Goal: Task Accomplishment & Management: Contribute content

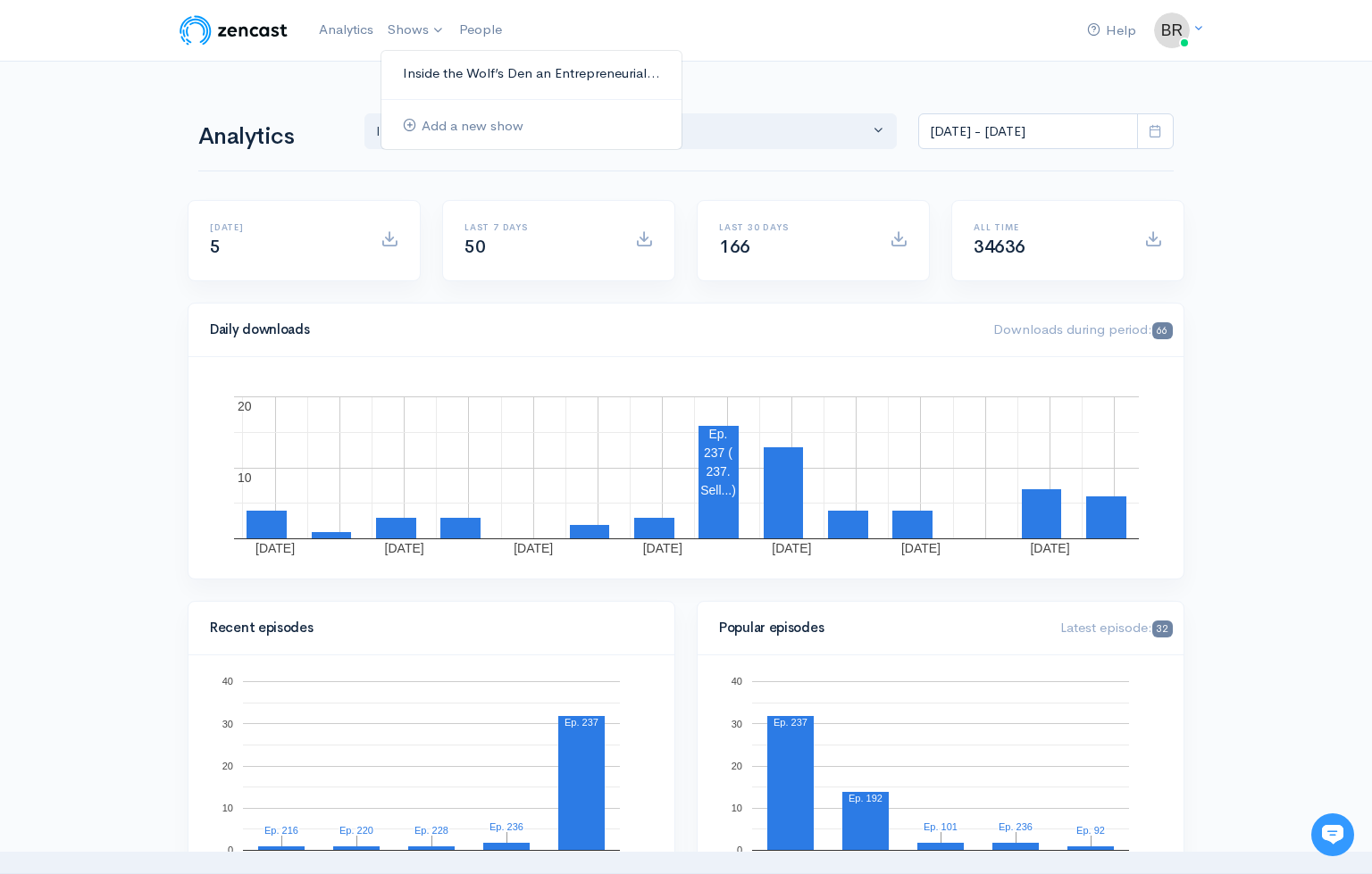
click at [423, 73] on link "Inside the Wolf’s Den an Entrepreneurial..." at bounding box center [531, 73] width 300 height 31
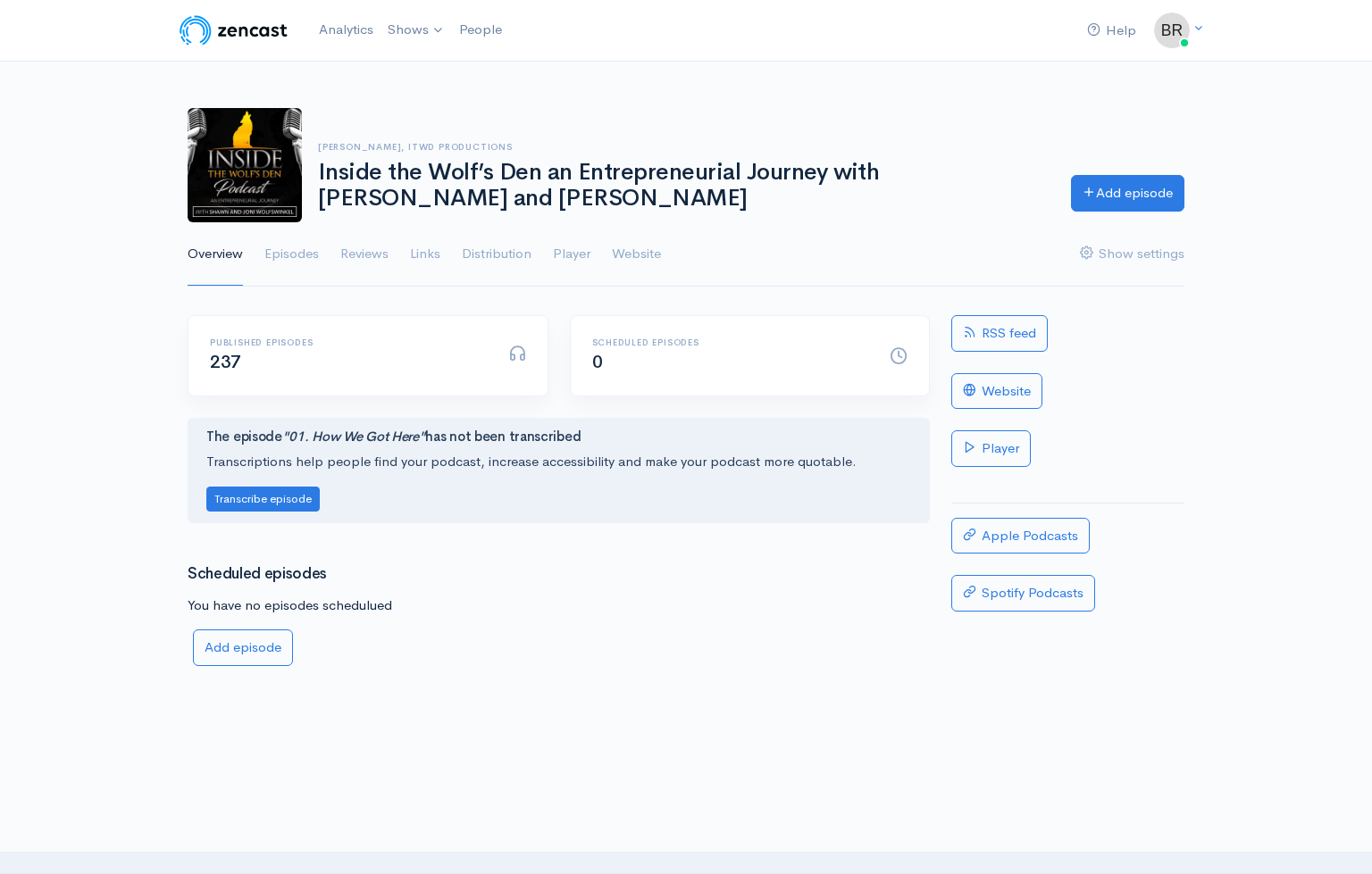
click at [348, 374] on div "Published episodes 237" at bounding box center [368, 356] width 360 height 79
click at [1109, 191] on link "Add episode" at bounding box center [1128, 190] width 114 height 37
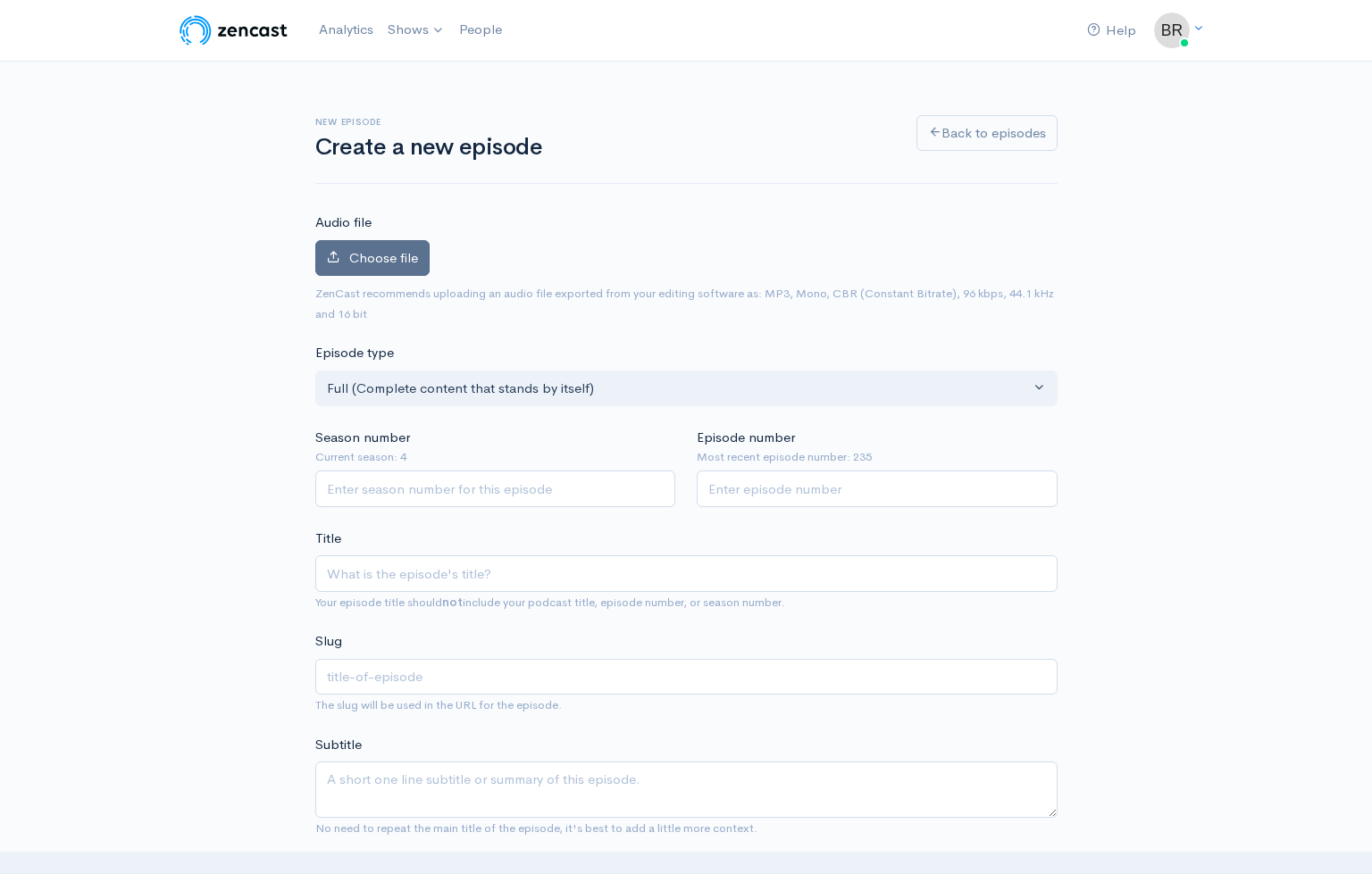
click at [385, 257] on span "Choose file" at bounding box center [383, 257] width 69 height 17
click at [0, 0] on input "Choose file" at bounding box center [0, 0] width 0 height 0
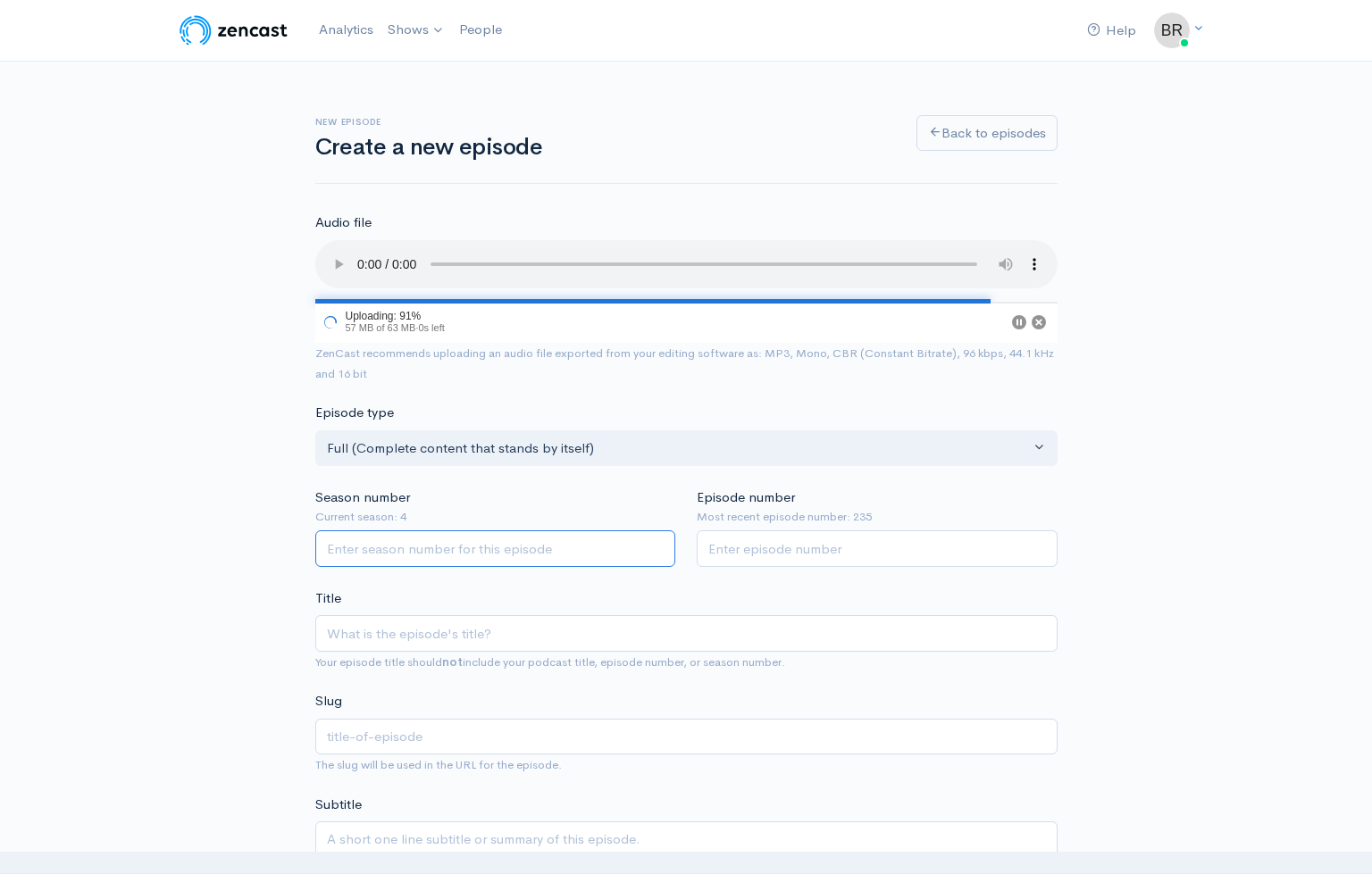
click at [444, 531] on input "Season number" at bounding box center [495, 549] width 361 height 37
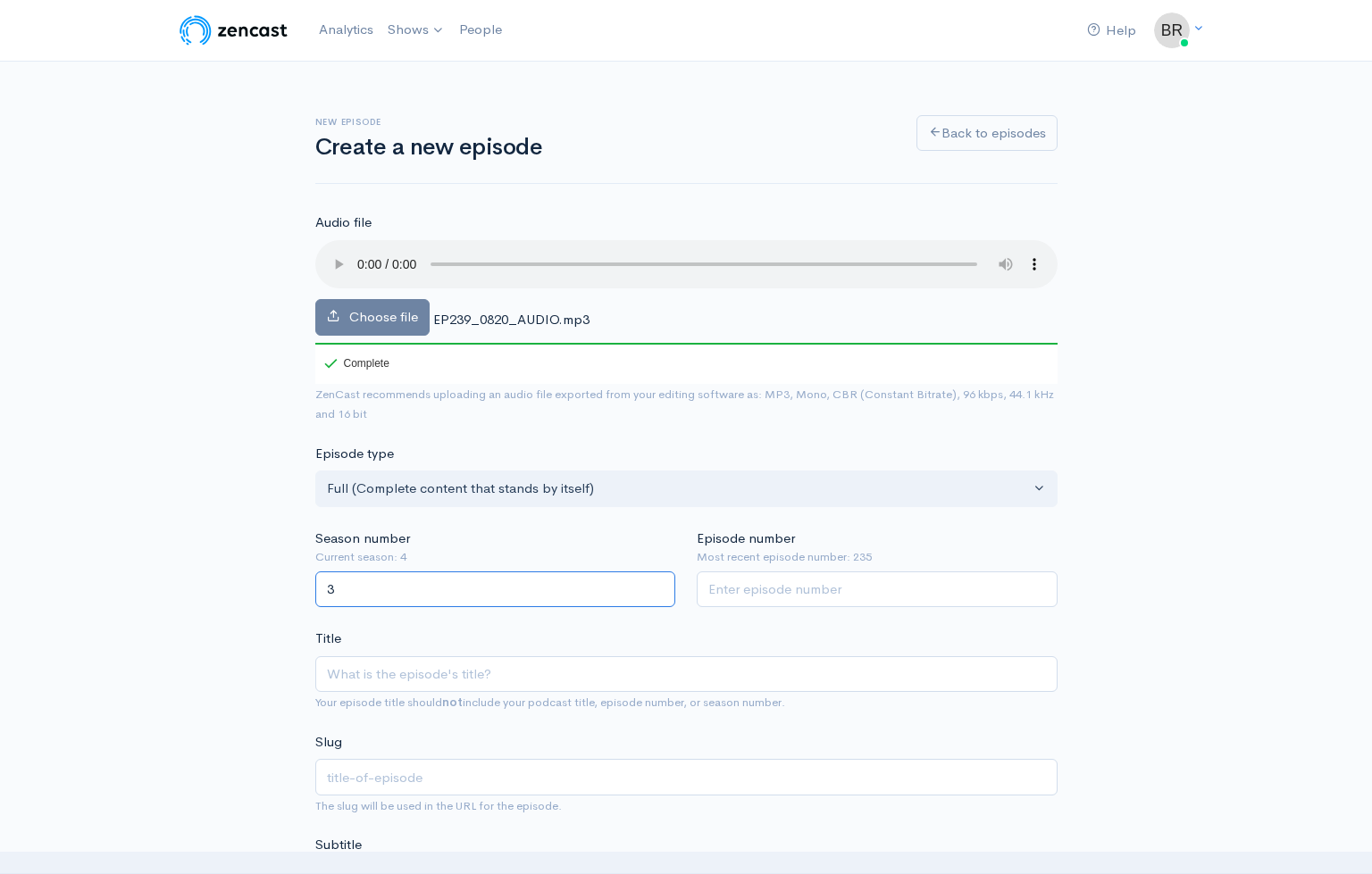
type input "3"
click at [848, 571] on input "Episode number" at bounding box center [876, 589] width 361 height 37
type input "239"
click at [376, 656] on input "Title" at bounding box center [686, 674] width 743 height 37
paste input "Episode 238. A Relationship Series - Higher-Level Love and Elevating Communicat…"
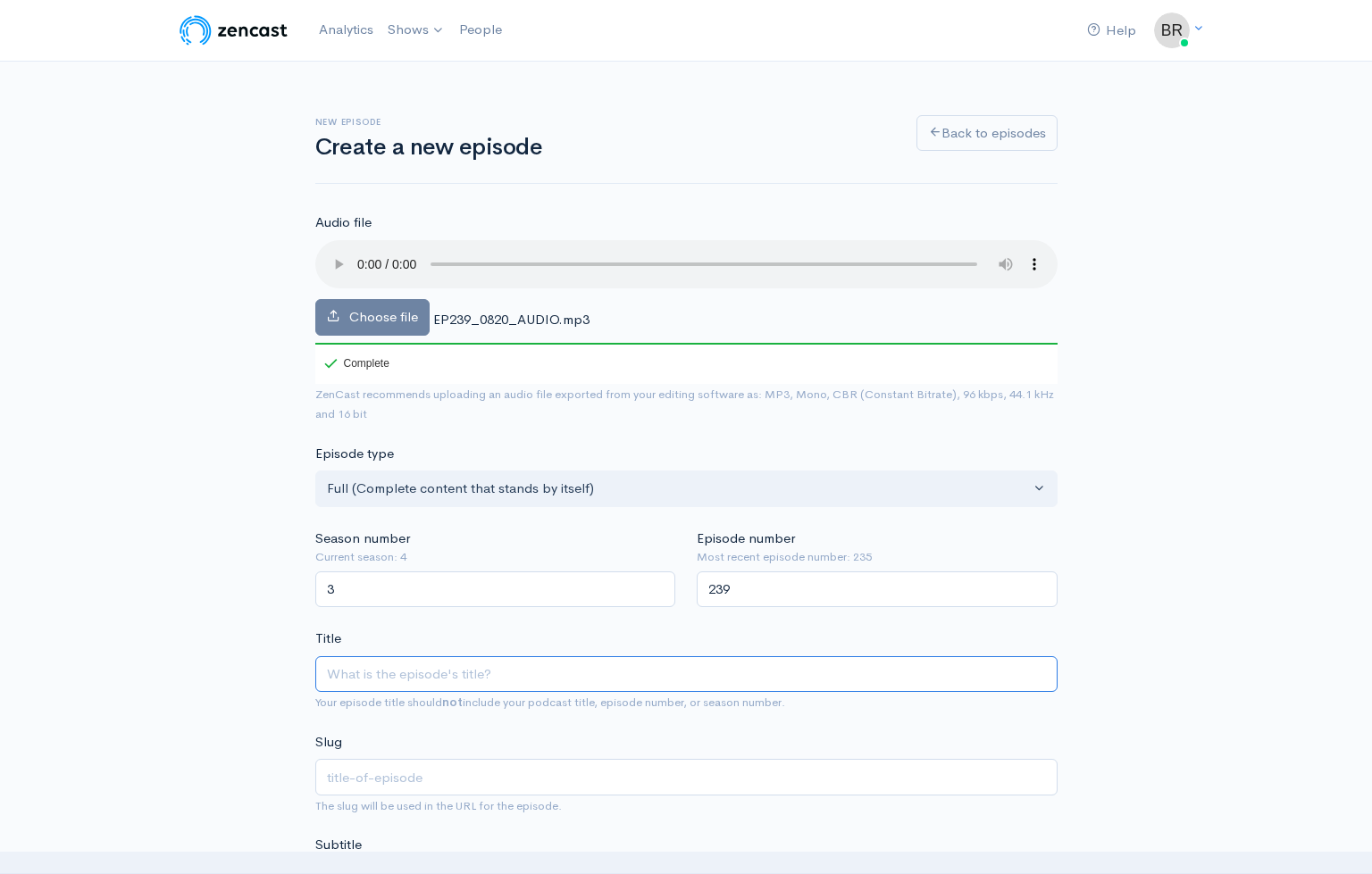
type input "Episode 238. A Relationship Series - Higher-Level Love and Elevating Communicat…"
type input "episode-238-a-relationship-series-higher-level-love-and-elevating-communication"
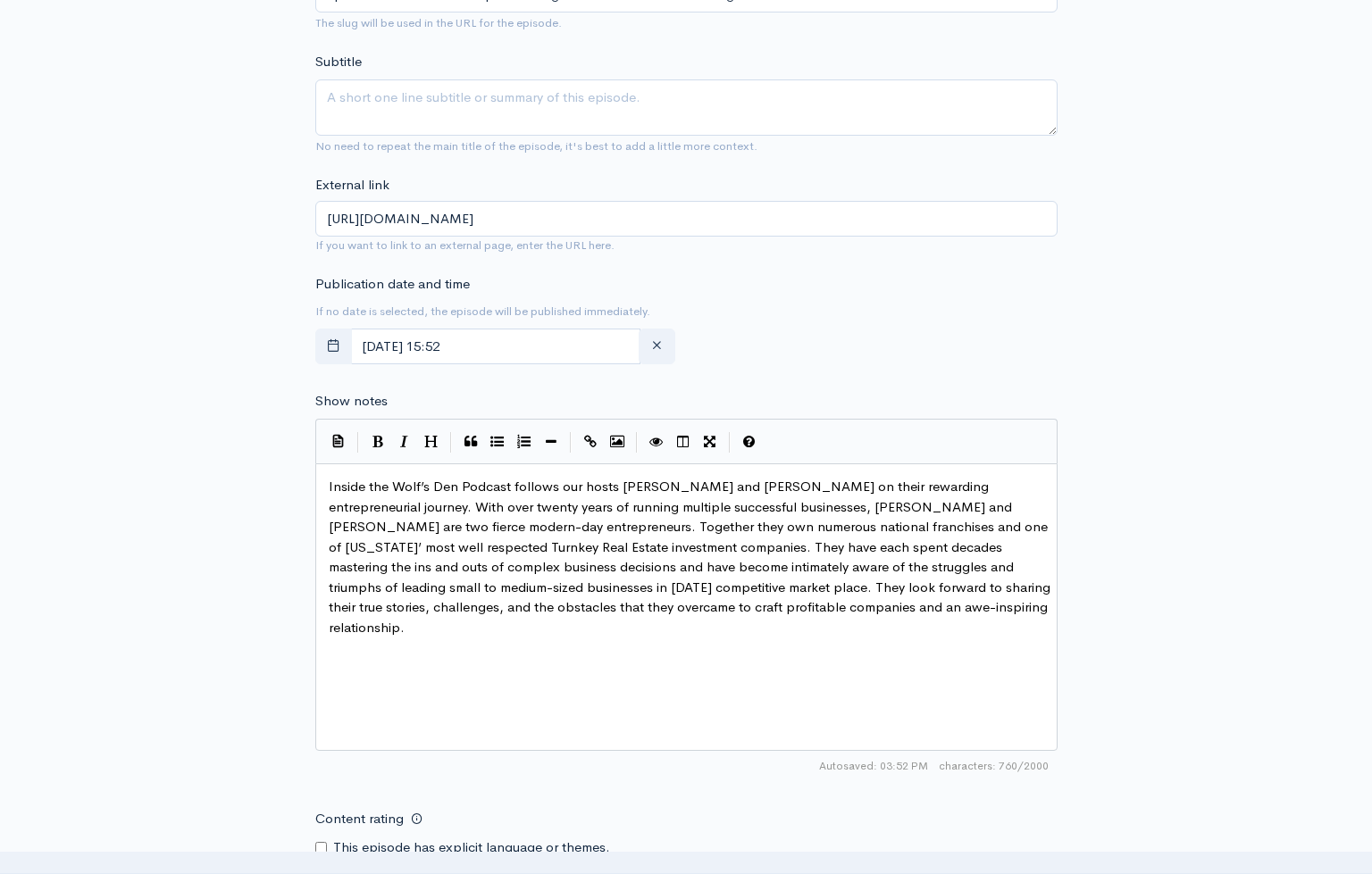
scroll to position [788, 0]
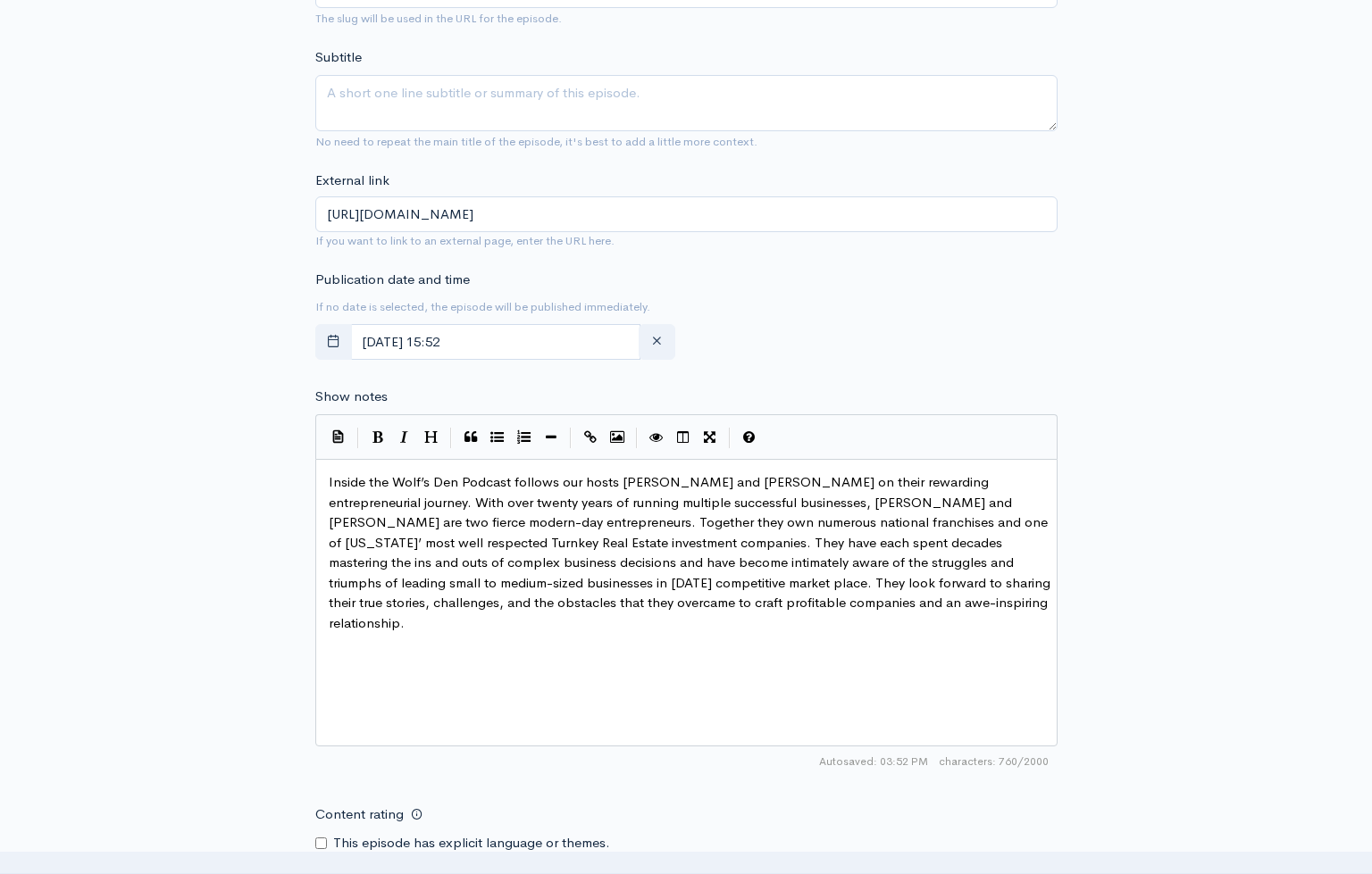
type input "Episode 238. A Relationship Series - Higher-Level Love and Elevating Communicat…"
type textarea "Inside the Wolf’s Den Podcast follows our hosts Shawn and Joni Wolfswinkel on t…"
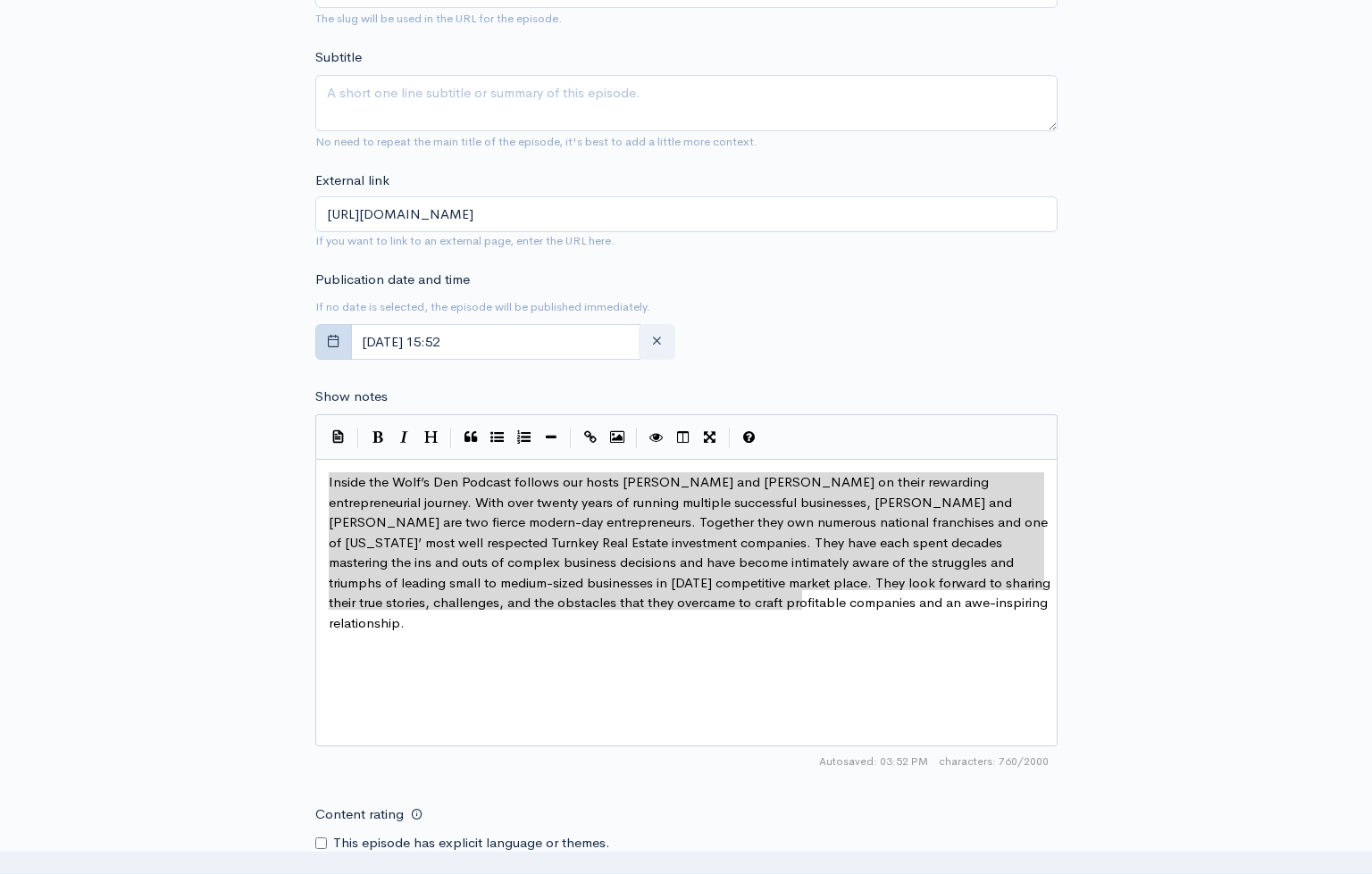
drag, startPoint x: 359, startPoint y: 607, endPoint x: 315, endPoint y: 318, distance: 292.3
click at [315, 318] on form "Audio file Choose file EP239_0820_AUDIO.mp3 100 Complete ZenCast recommends upl…" at bounding box center [686, 374] width 743 height 1898
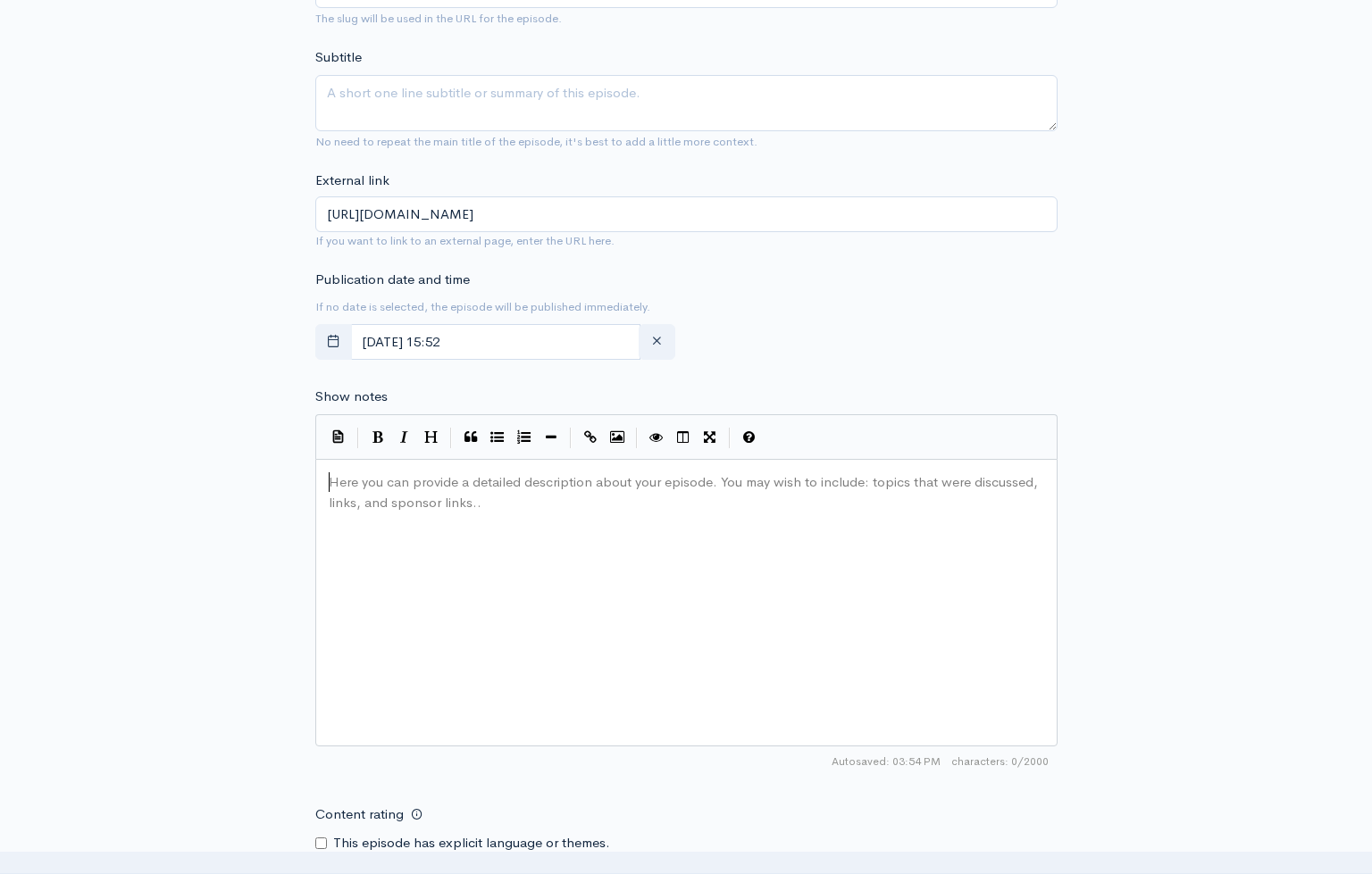
drag, startPoint x: 496, startPoint y: 492, endPoint x: 201, endPoint y: 392, distance: 311.5
click at [201, 392] on div "New episode Create a new episode Back to episodes Audio file Choose file EP239_…" at bounding box center [686, 308] width 1018 height 2071
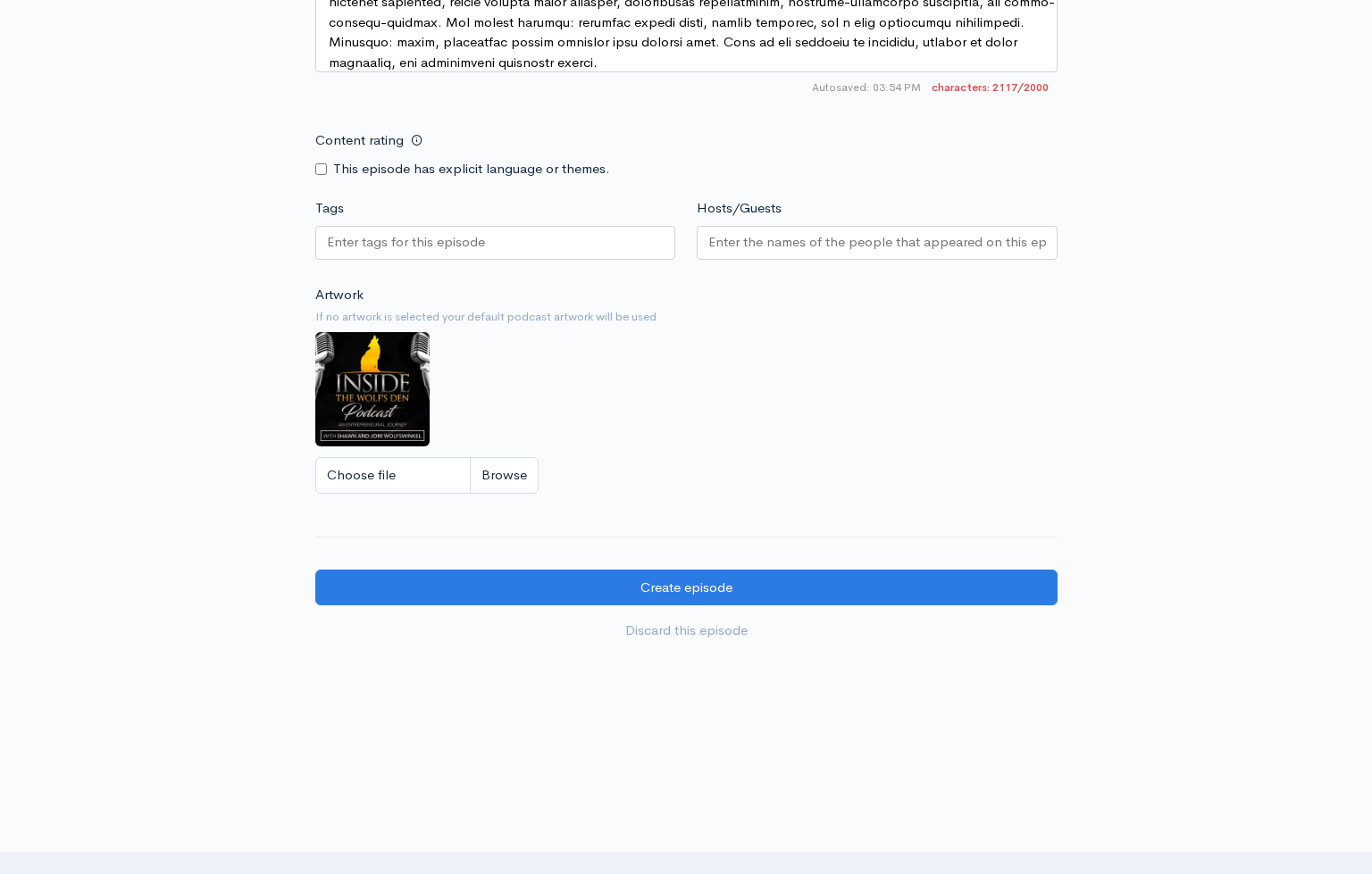
scroll to position [1588, 0]
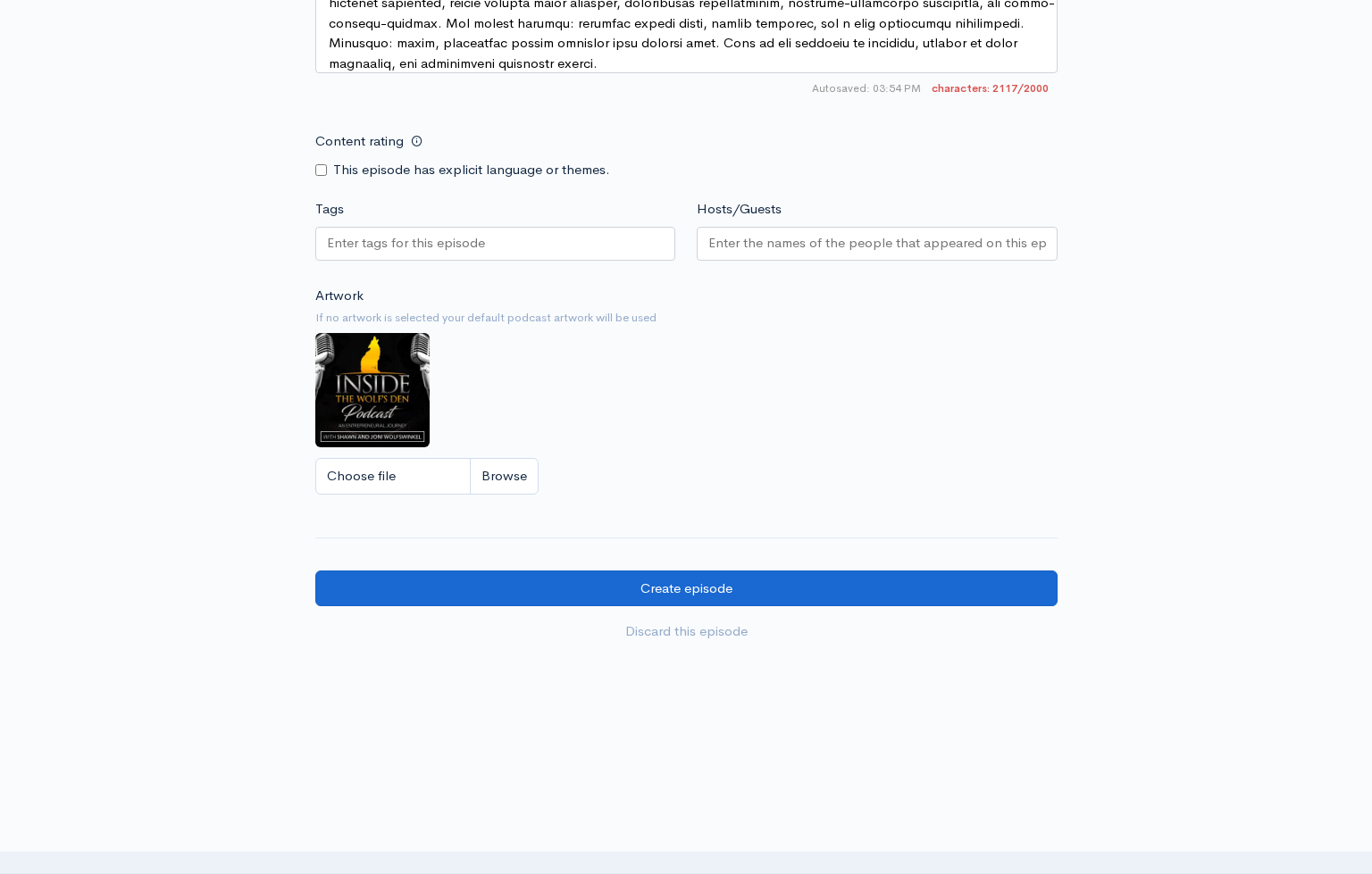
click at [659, 570] on input "Create episode" at bounding box center [686, 588] width 743 height 37
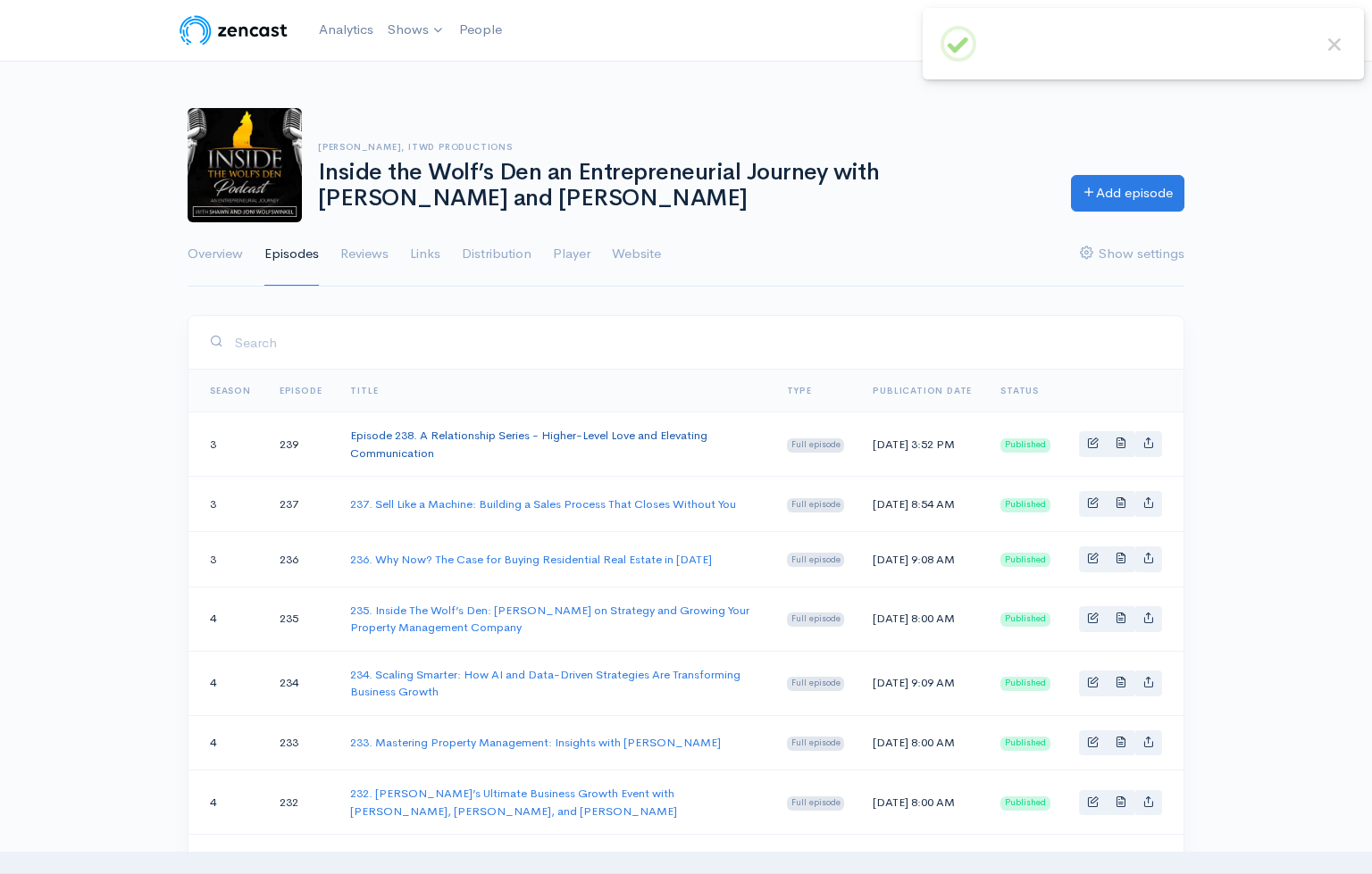
click at [369, 445] on link "Episode 238. A Relationship Series - Higher-Level Love and Elevating Communicat…" at bounding box center [529, 444] width 358 height 33
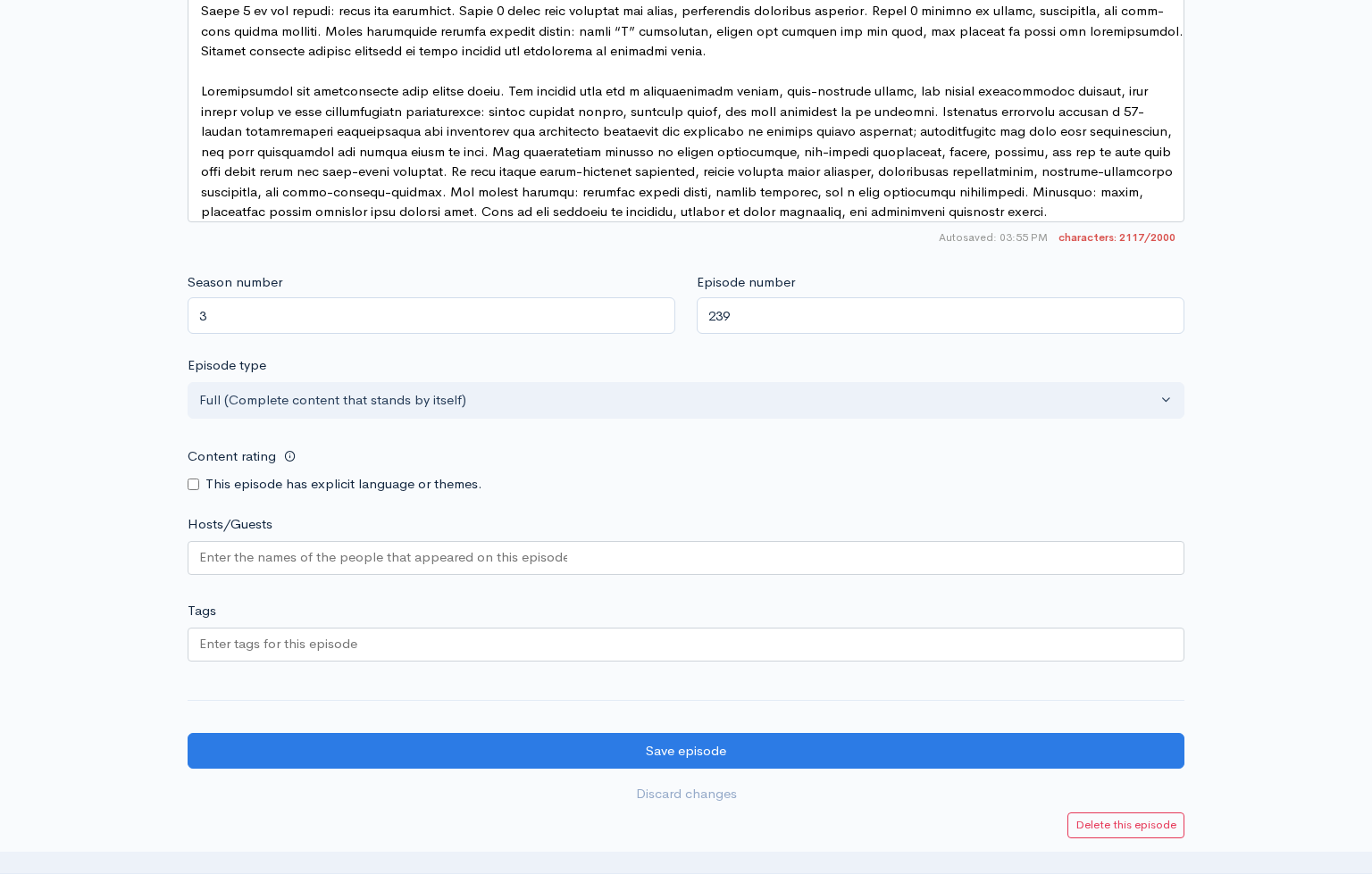
scroll to position [1331, 0]
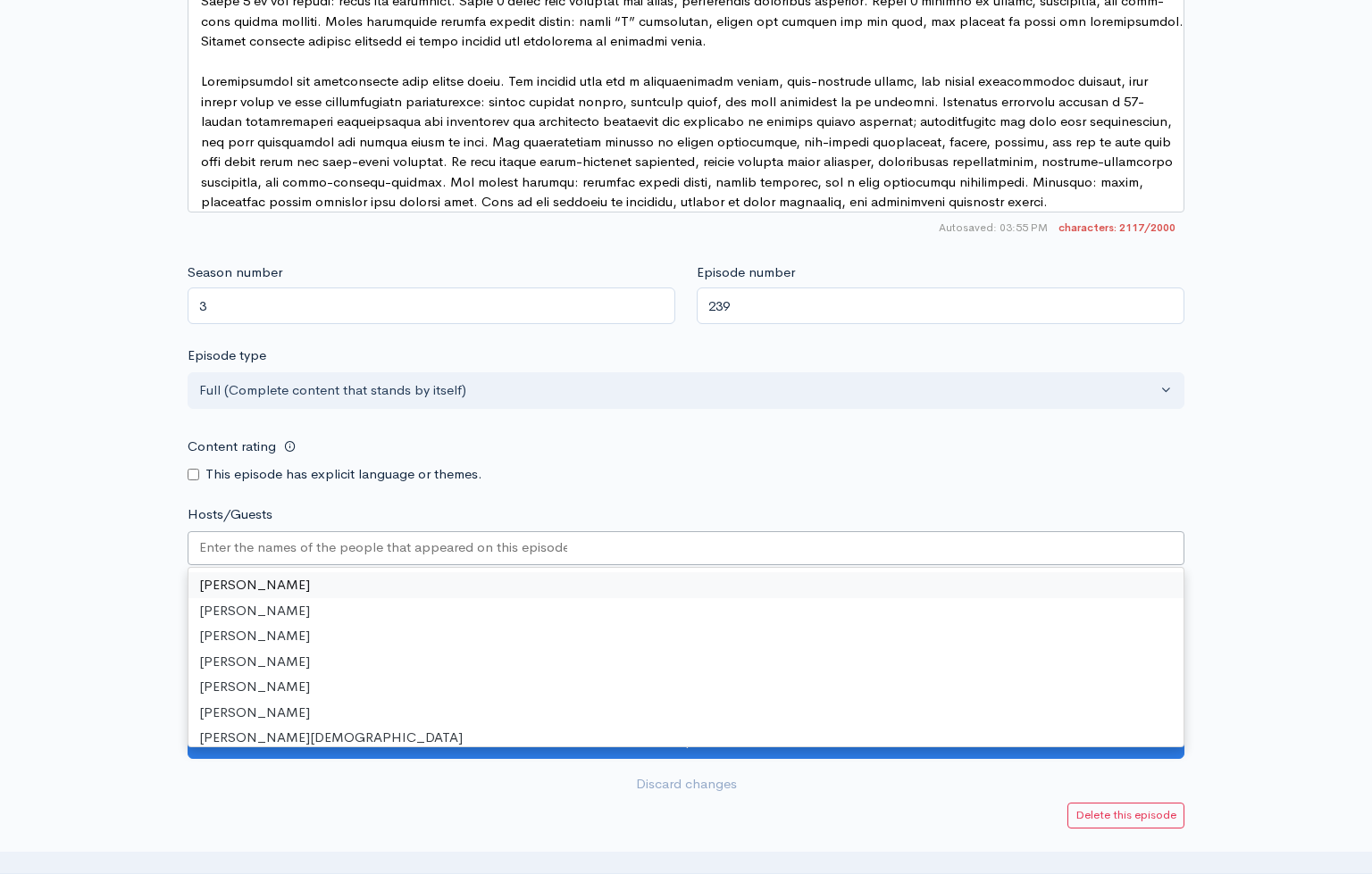
click at [304, 537] on input "Hosts/Guests" at bounding box center [383, 548] width 368 height 21
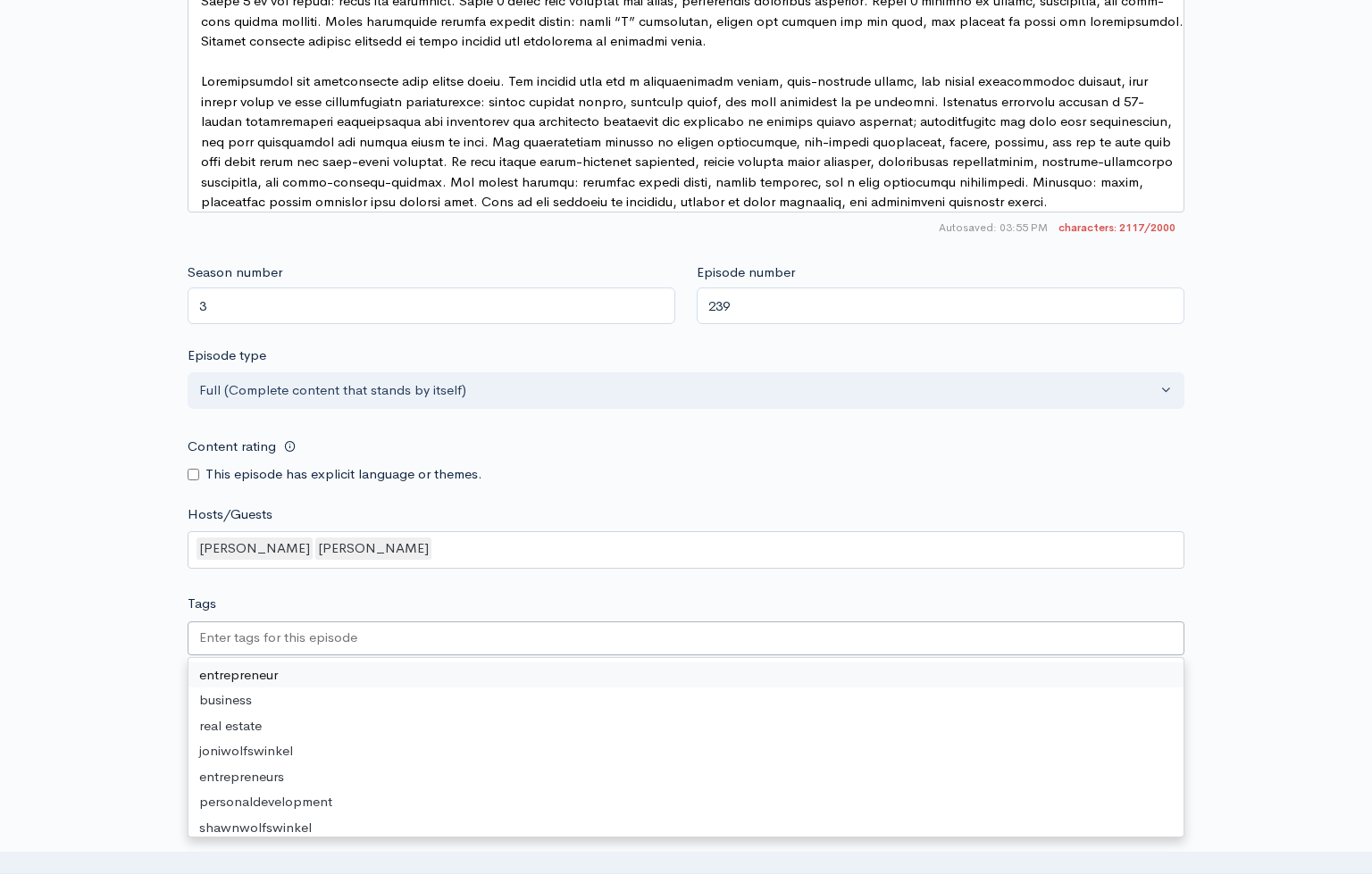
click at [263, 628] on input "Tags" at bounding box center [280, 638] width 161 height 21
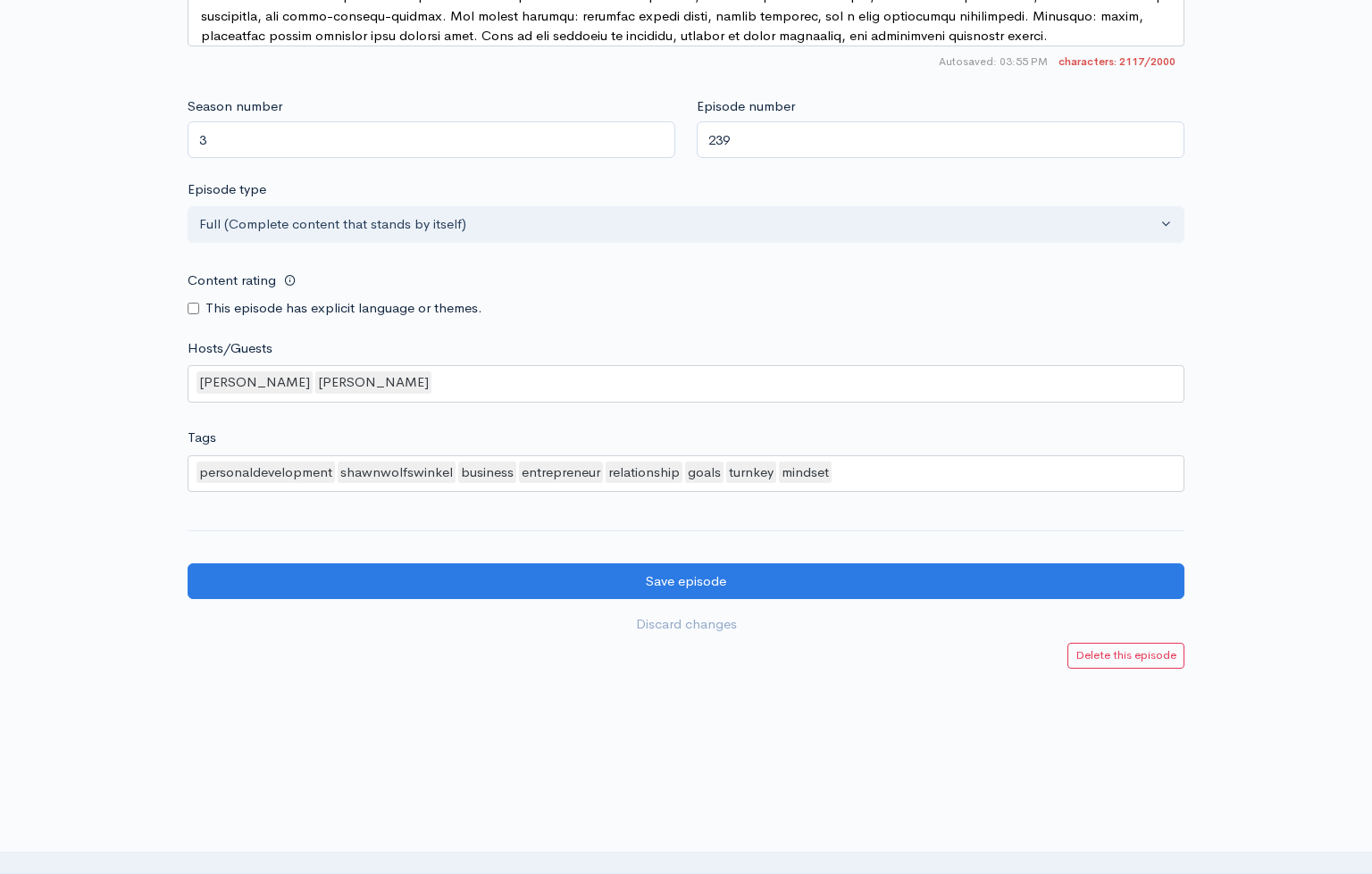
scroll to position [1495, 0]
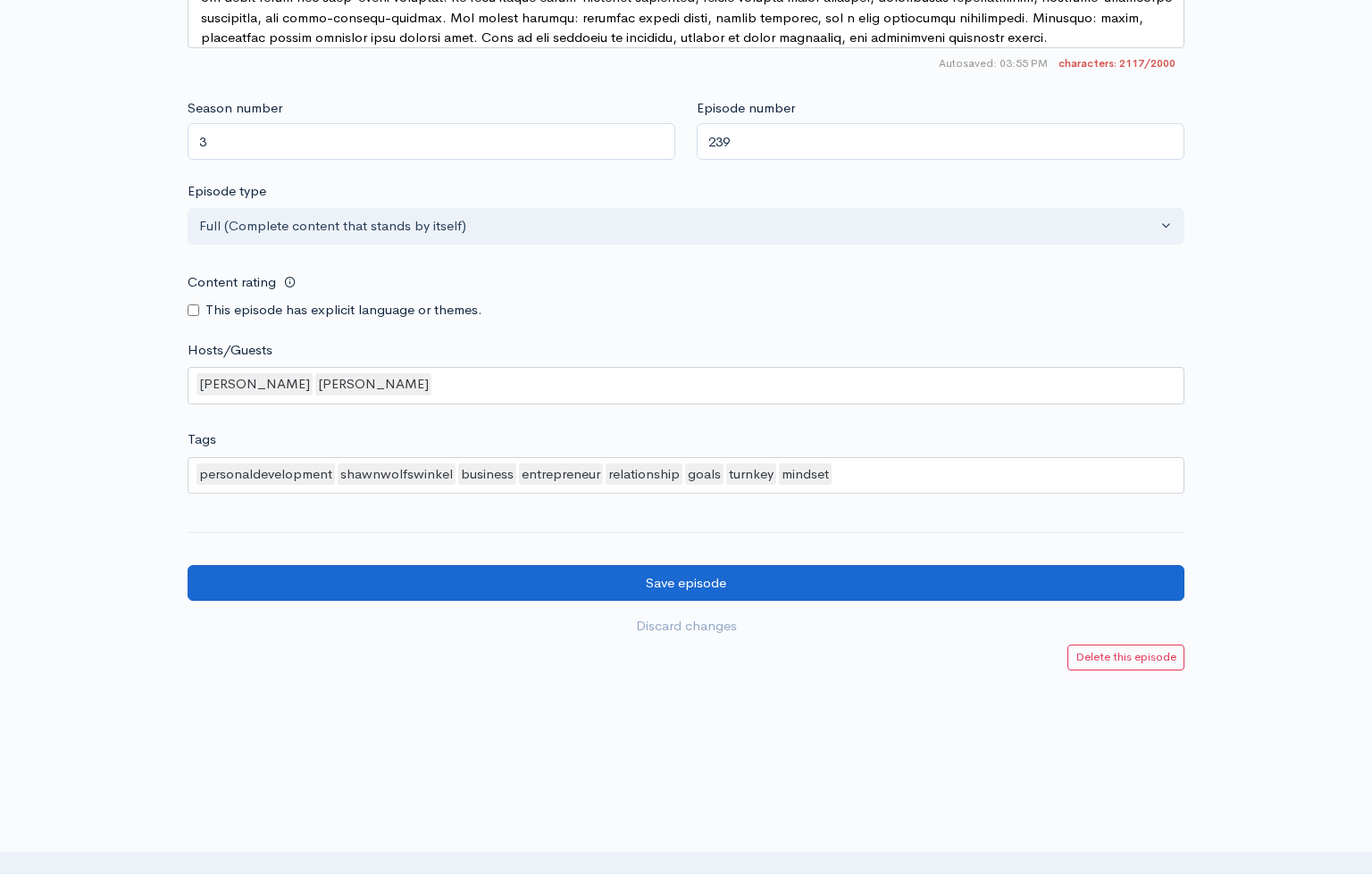
click at [713, 566] on input "Save episode" at bounding box center [686, 584] width 997 height 37
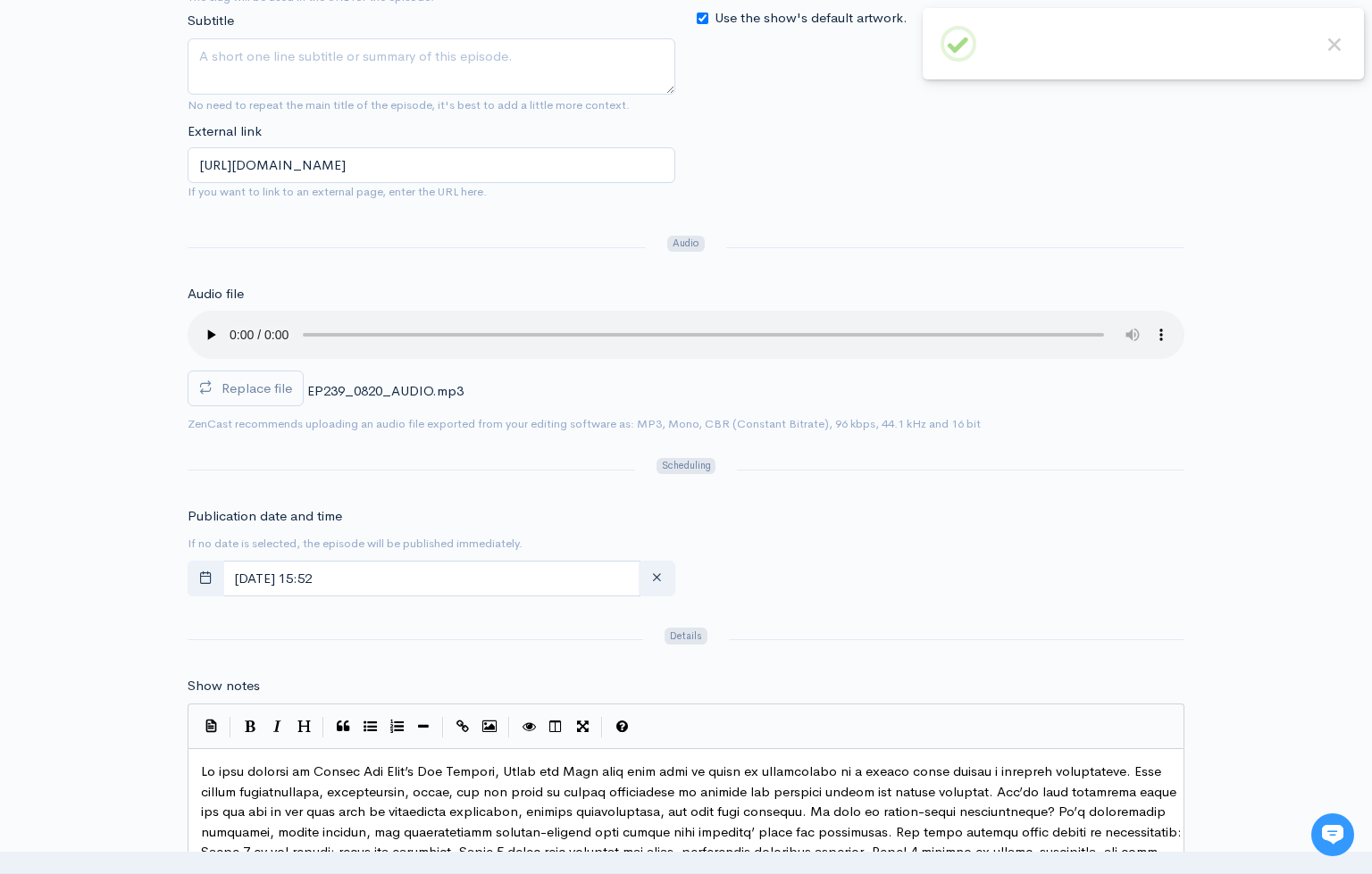
scroll to position [481, 0]
click at [327, 528] on div "Publication date and time If no date is selected, the episode will be published…" at bounding box center [431, 554] width 509 height 98
click at [324, 560] on input "[DATE] 15:52" at bounding box center [431, 578] width 418 height 37
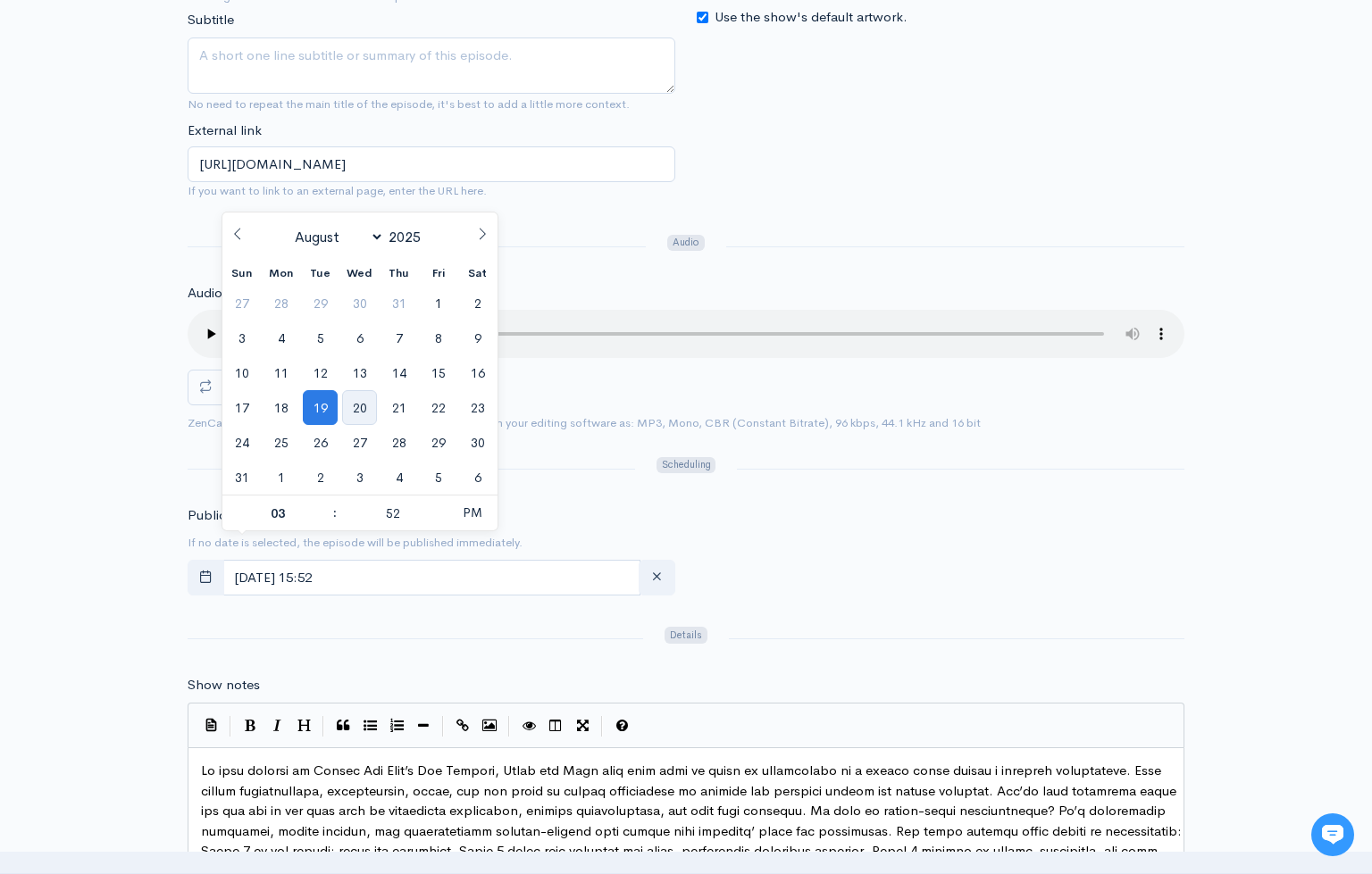
click at [361, 411] on span "20" at bounding box center [360, 408] width 35 height 35
click at [346, 560] on input "August, 20 2025 15:52" at bounding box center [431, 578] width 418 height 37
click at [325, 501] on span at bounding box center [325, 504] width 12 height 18
type input "August, 20 2025 16:52"
type input "04"
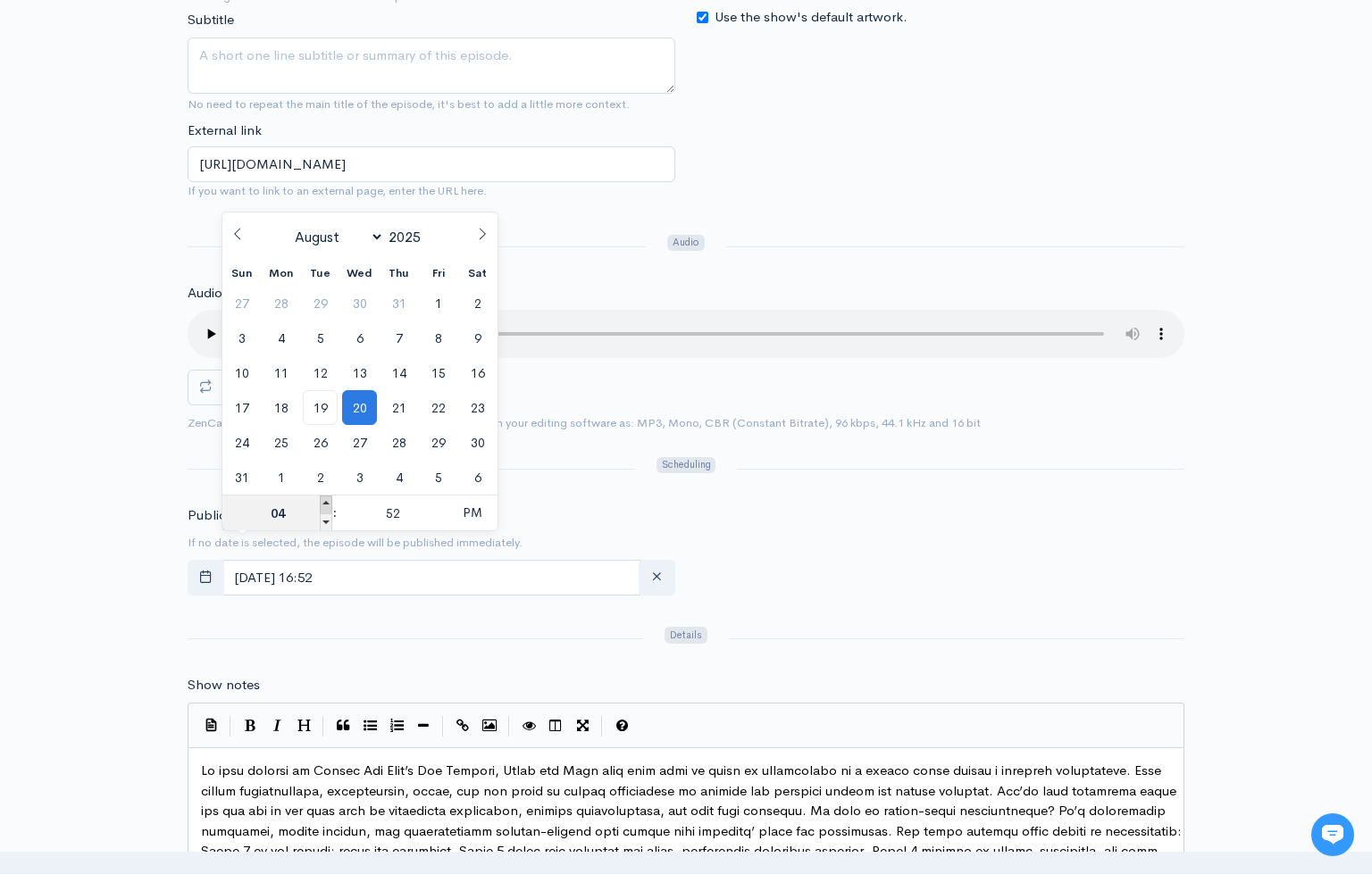
click at [325, 501] on span at bounding box center [325, 504] width 12 height 18
type input "August, 20 2025 17:52"
type input "05"
click at [325, 501] on span at bounding box center [325, 504] width 12 height 18
type input "August, 20 2025 18:52"
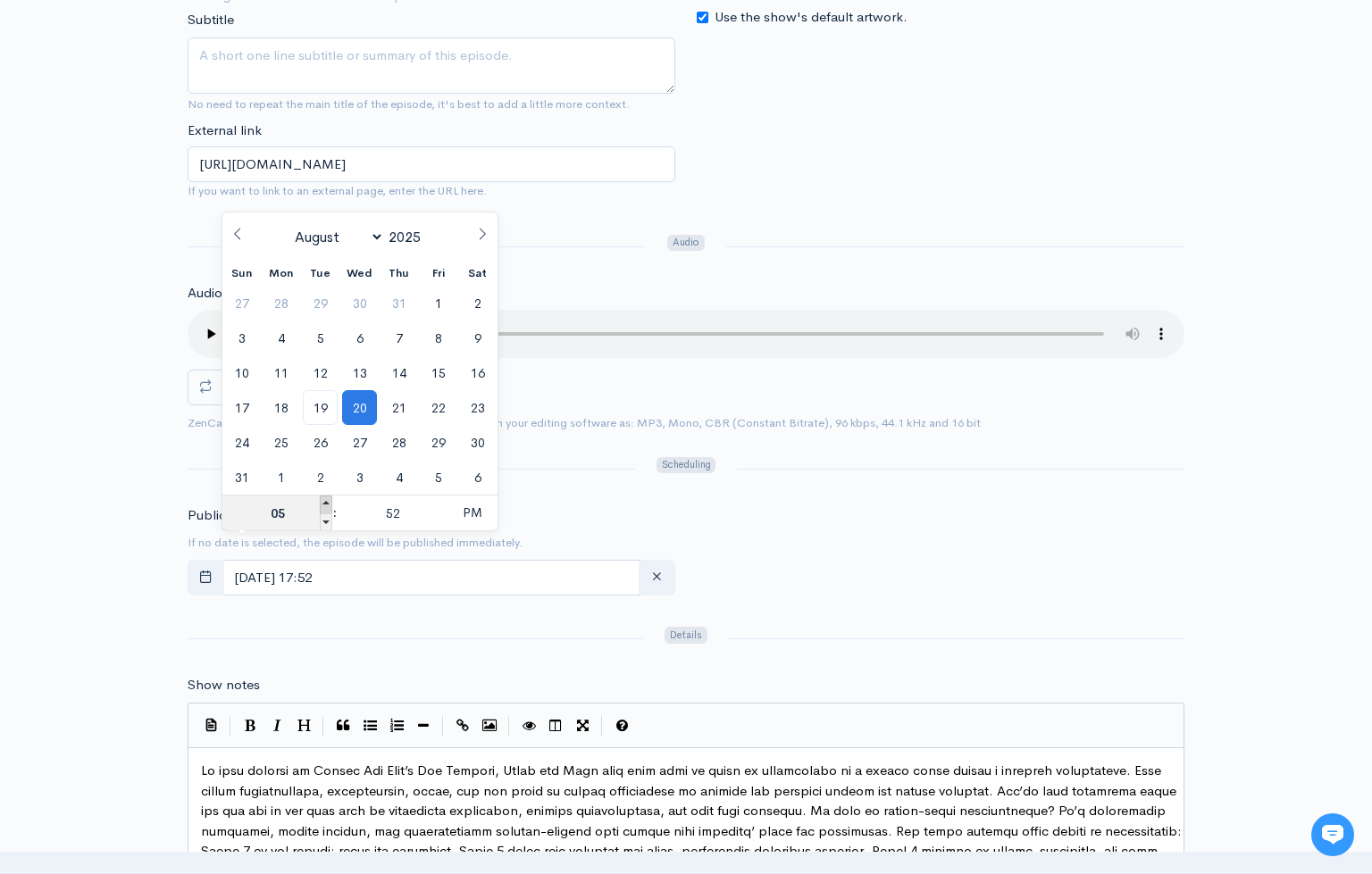
type input "06"
click at [325, 501] on span at bounding box center [325, 504] width 12 height 18
type input "August, 20 2025 19:52"
type input "07"
click at [325, 501] on span at bounding box center [325, 504] width 12 height 18
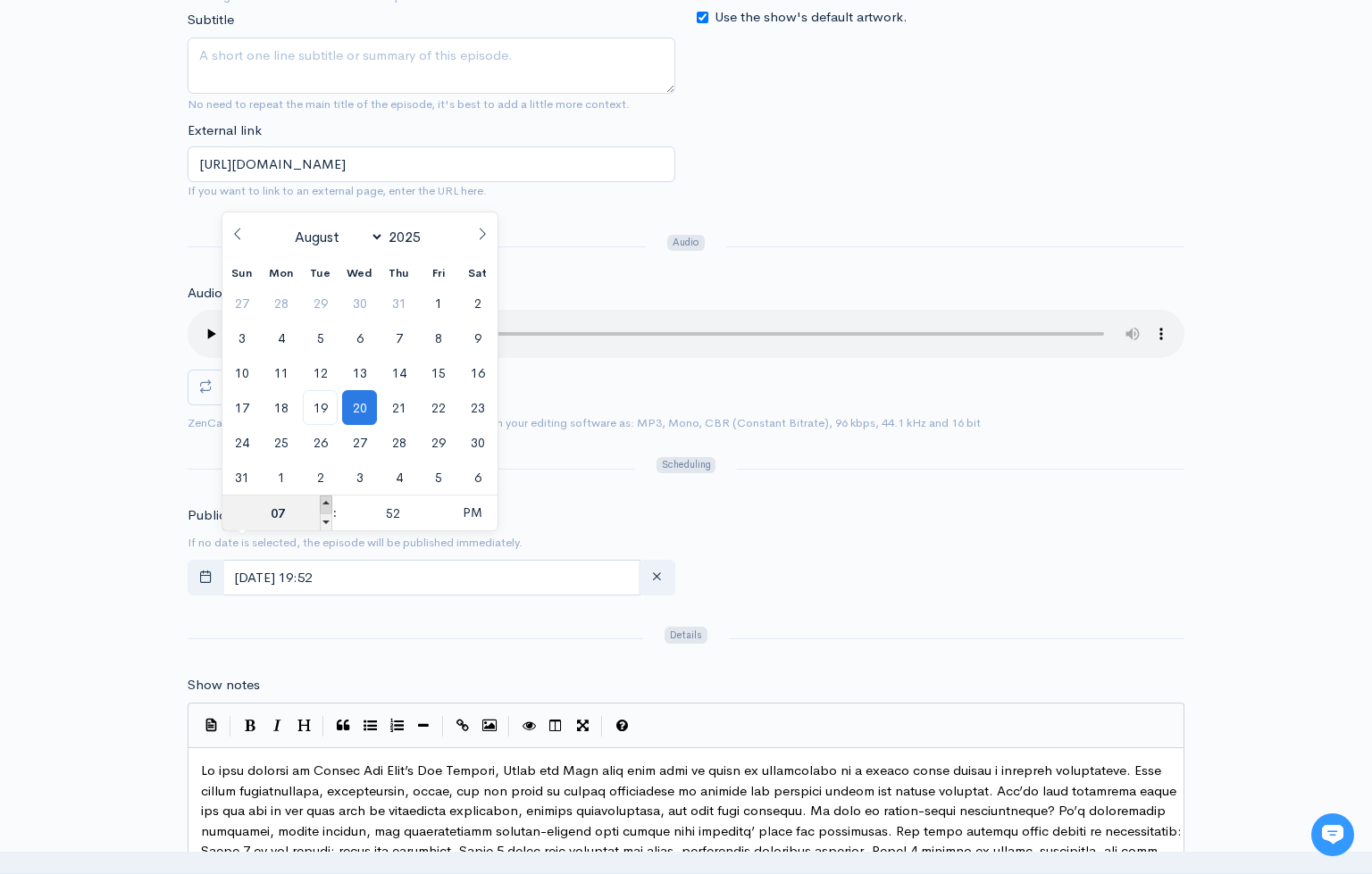
type input "August, 20 2025 20:52"
type input "08"
click at [439, 503] on span at bounding box center [441, 504] width 12 height 18
type input "August, 20 2025 20:57"
type input "57"
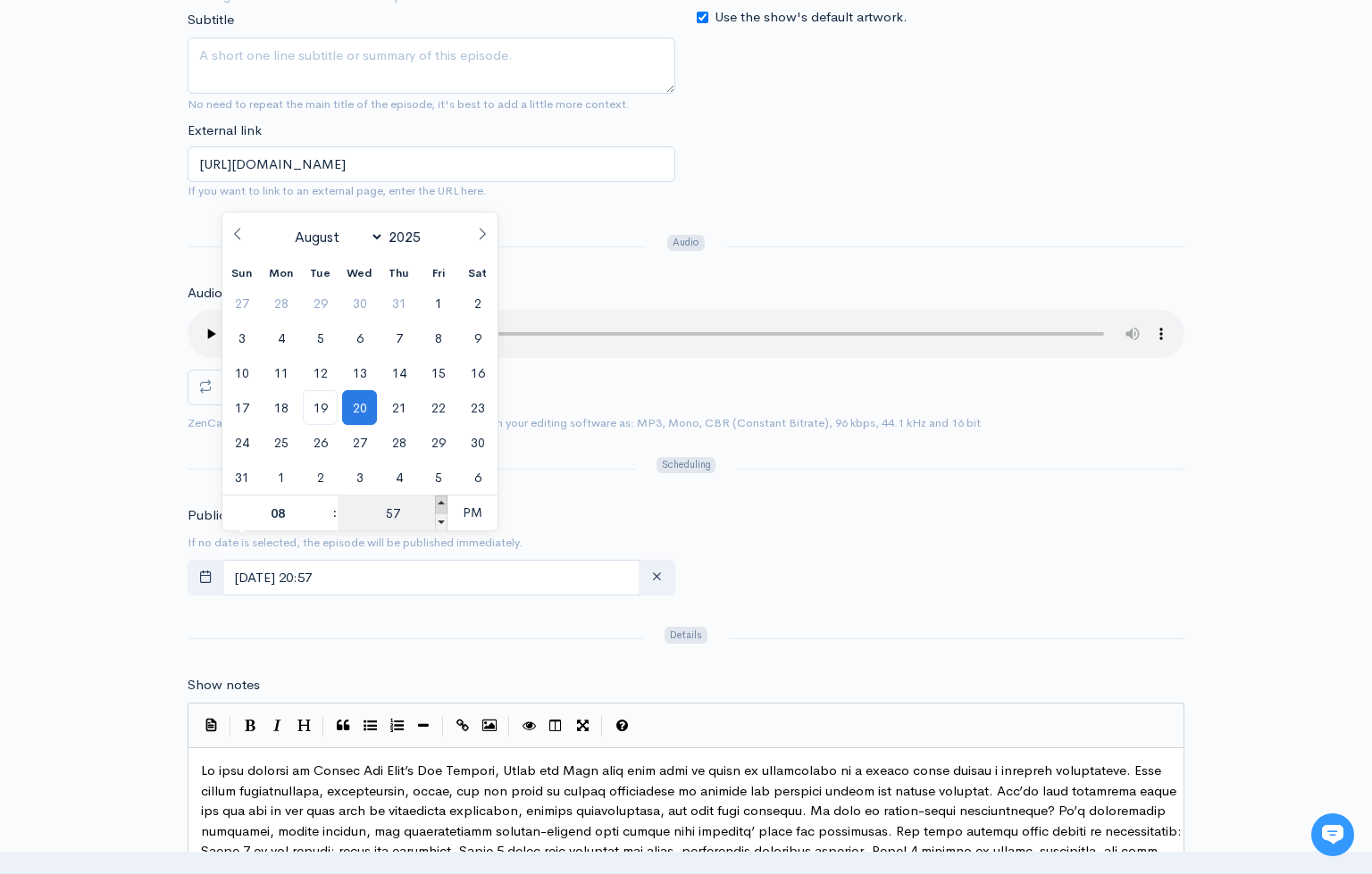
click at [439, 503] on span at bounding box center [441, 504] width 12 height 18
type input "August, 20 2025 21:00"
type input "09"
type input "00"
click at [439, 503] on span at bounding box center [441, 504] width 12 height 18
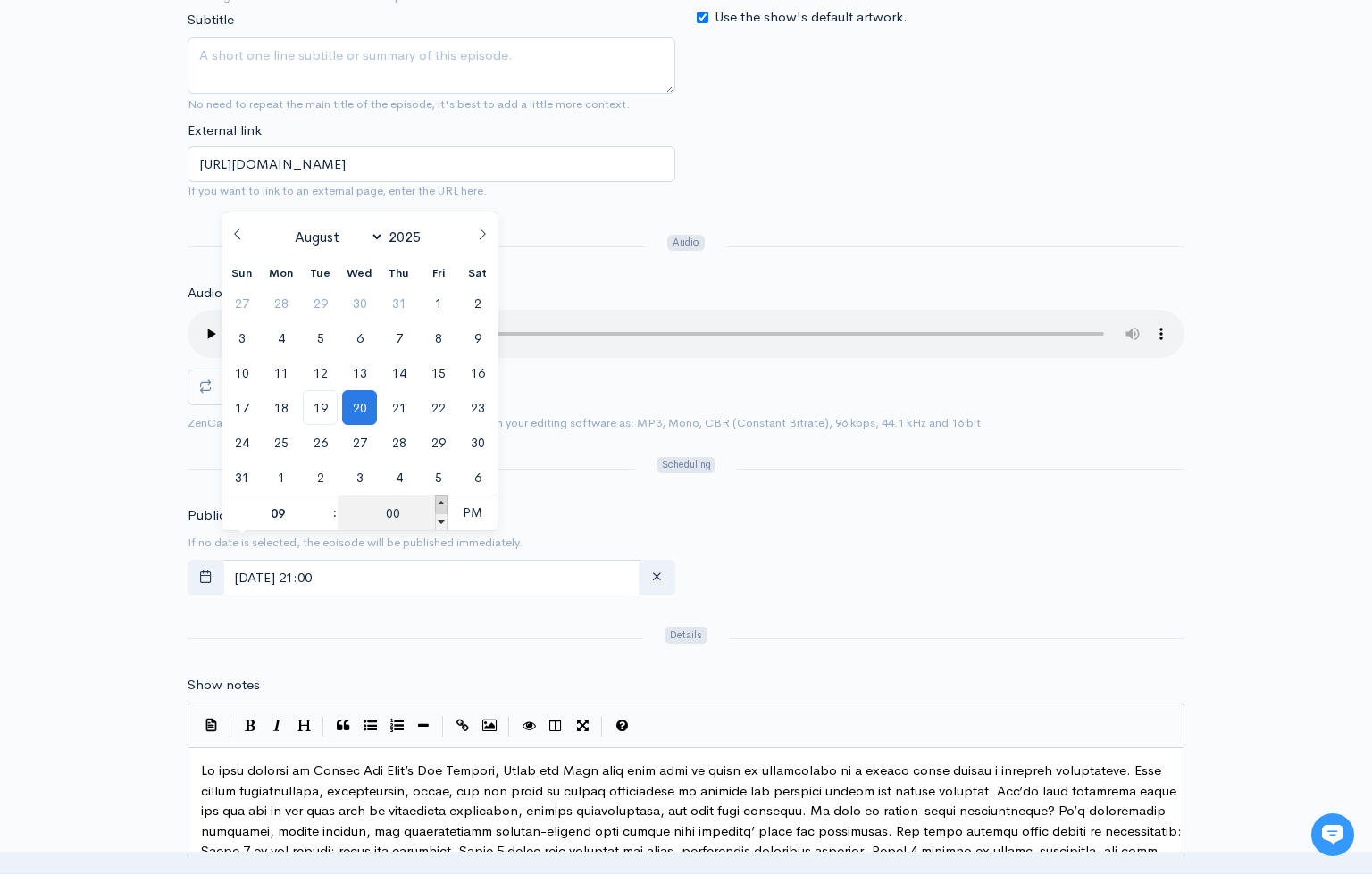
type input "August, 20 2025 21:05"
type input "05"
click at [439, 503] on span at bounding box center [441, 504] width 12 height 18
type input "August, 20 2025 21:10"
type input "10"
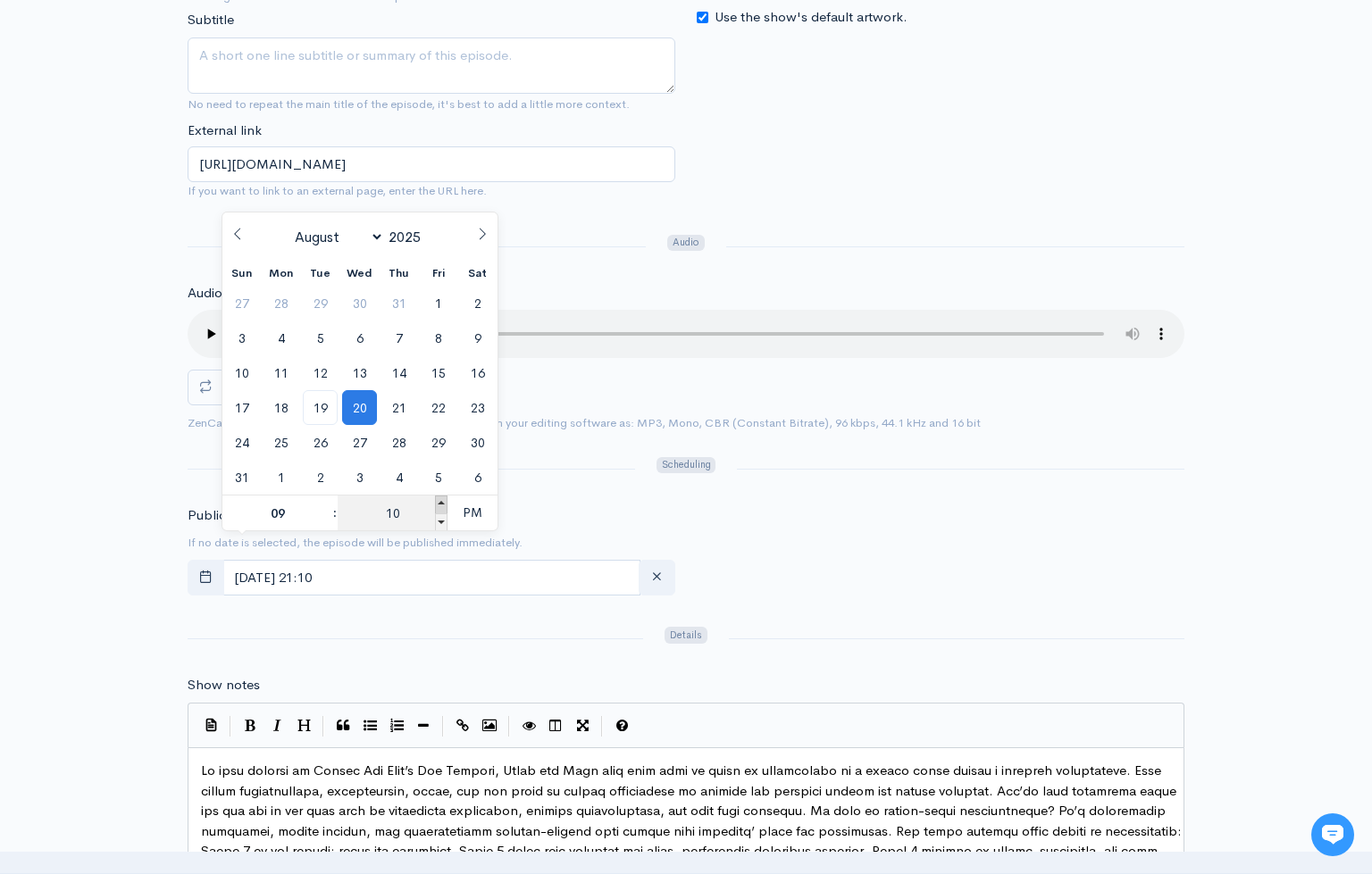
click at [439, 503] on span at bounding box center [441, 504] width 12 height 18
type input "August, 20 2025 21:15"
type input "15"
click at [439, 503] on span at bounding box center [441, 504] width 12 height 18
type input "August, 20 2025 21:20"
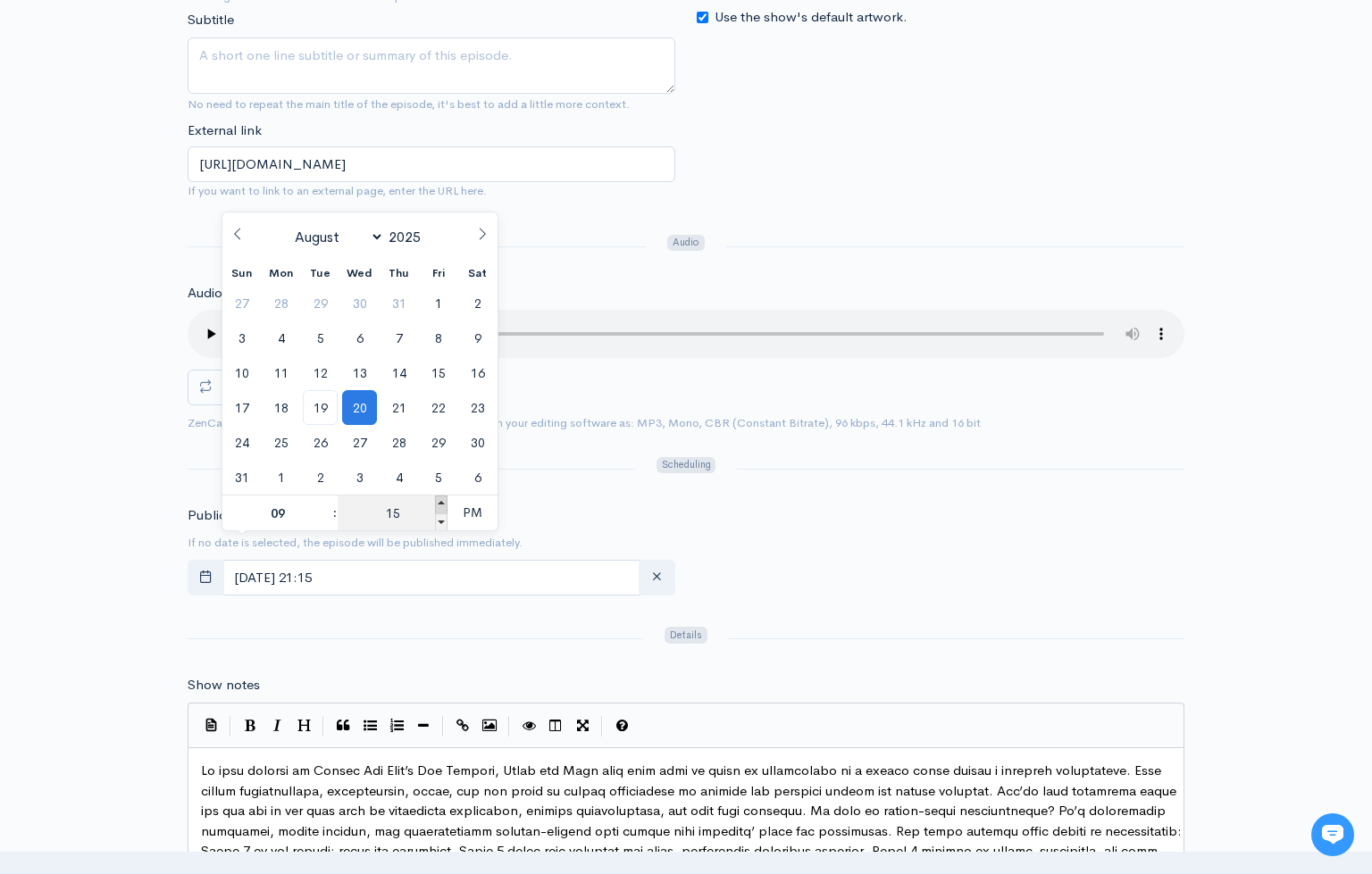
type input "20"
click at [328, 520] on span at bounding box center [325, 522] width 12 height 18
type input "August, 20 2025 20:20"
type input "08"
click at [464, 516] on span "PM" at bounding box center [472, 513] width 49 height 36
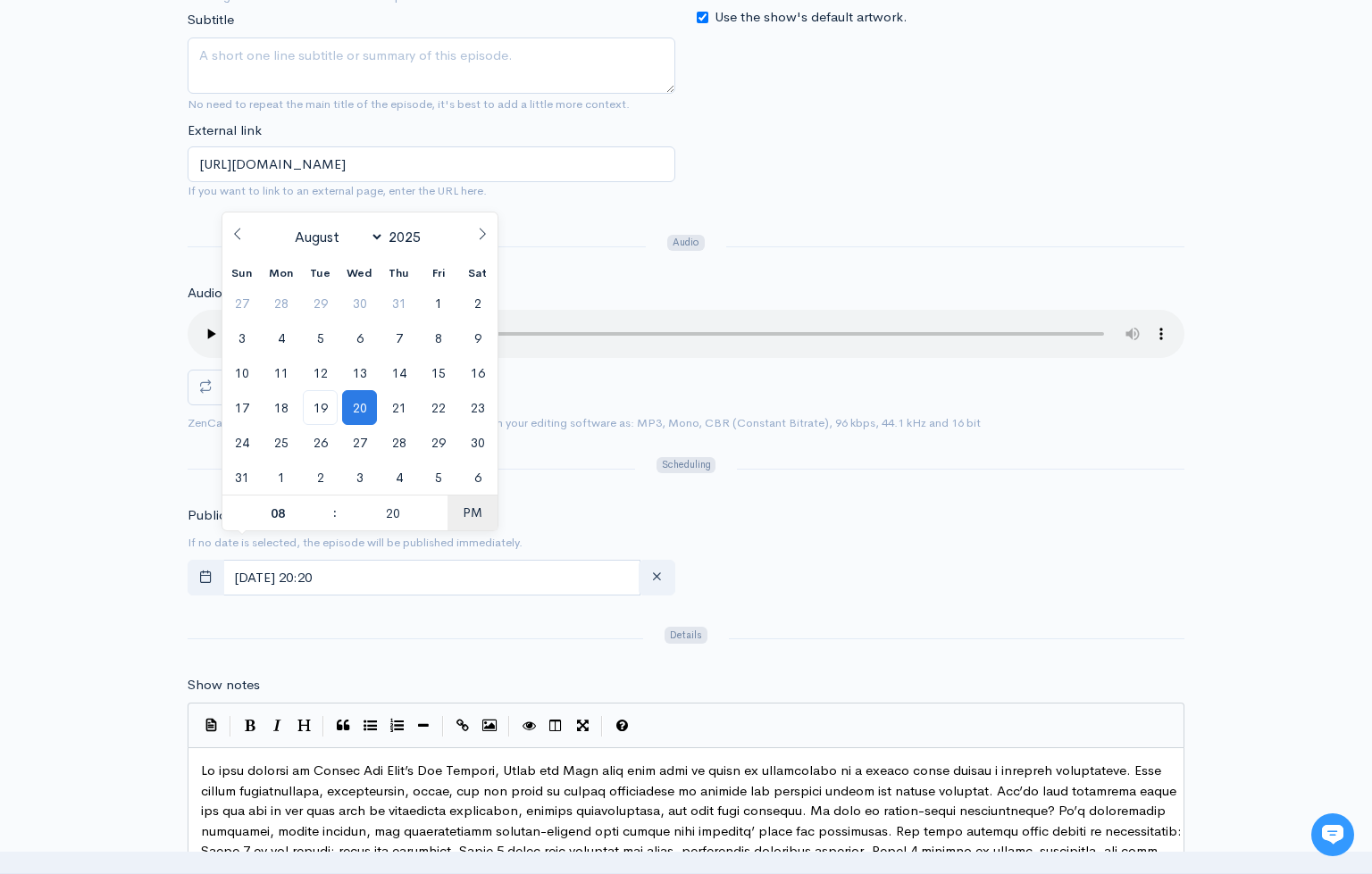
type input "[DATE] 08:20"
click at [447, 624] on div at bounding box center [415, 638] width 477 height 29
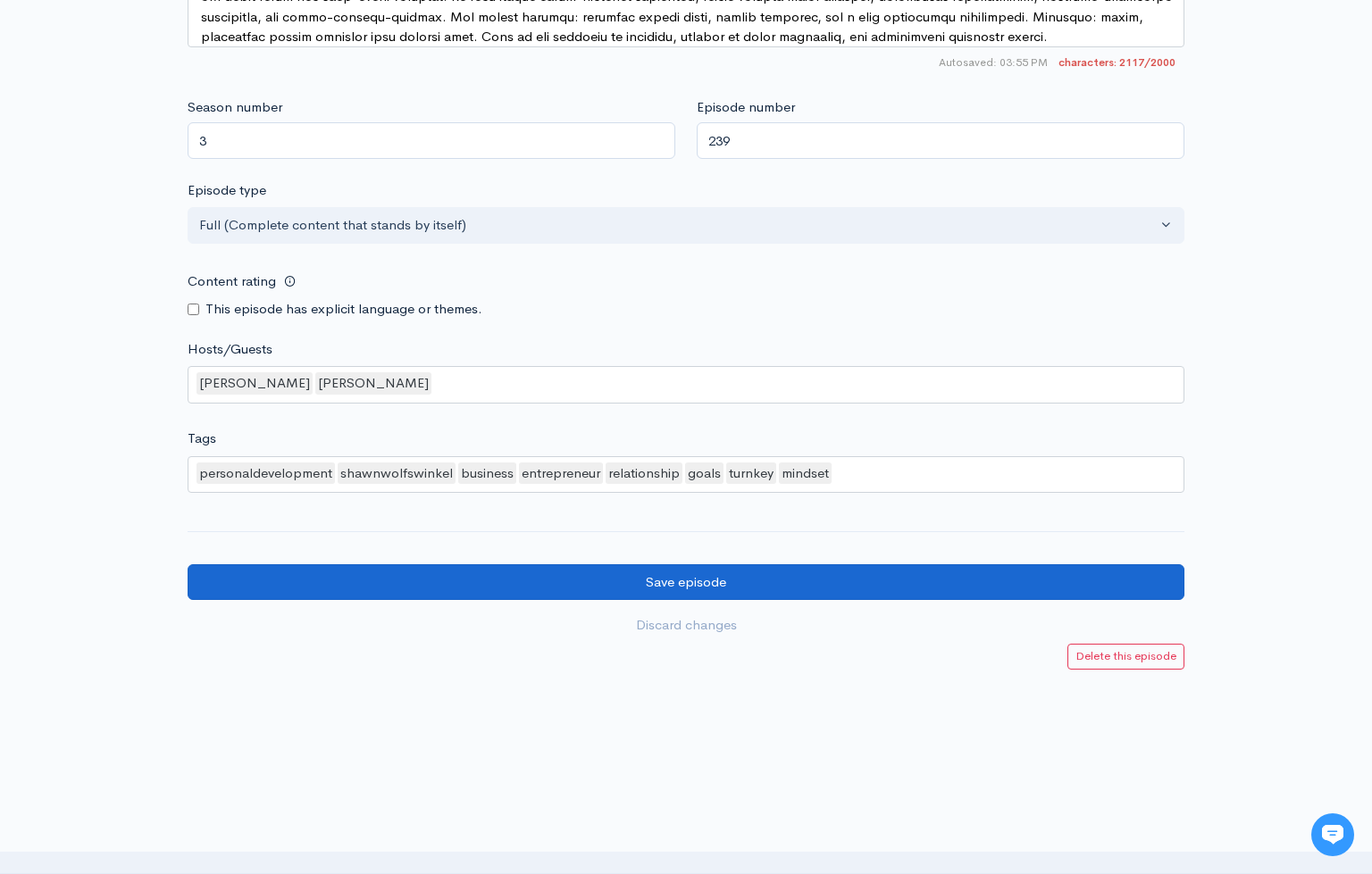
scroll to position [1495, 0]
click at [641, 566] on input "Save episode" at bounding box center [686, 584] width 997 height 37
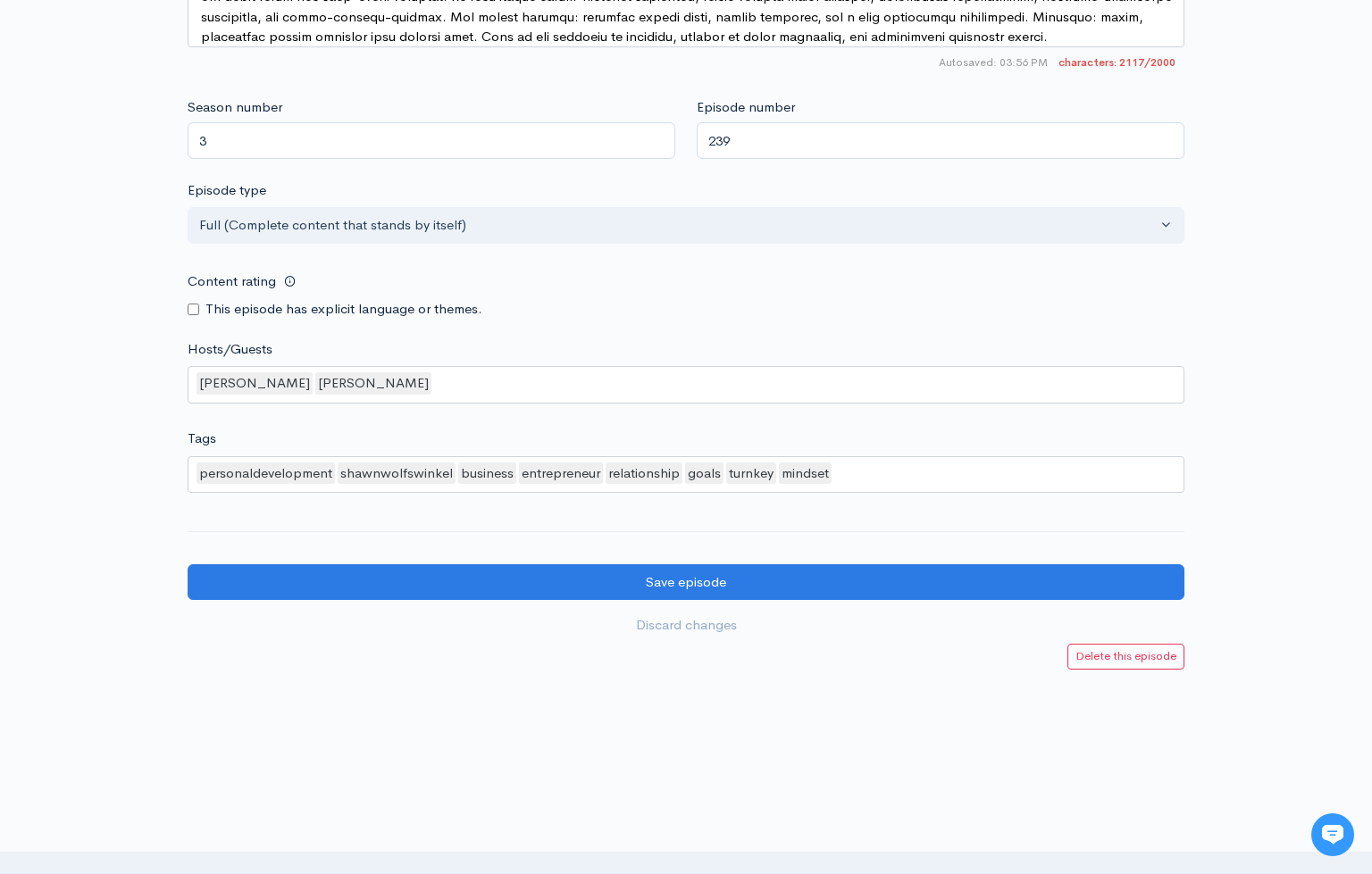
scroll to position [1495, 0]
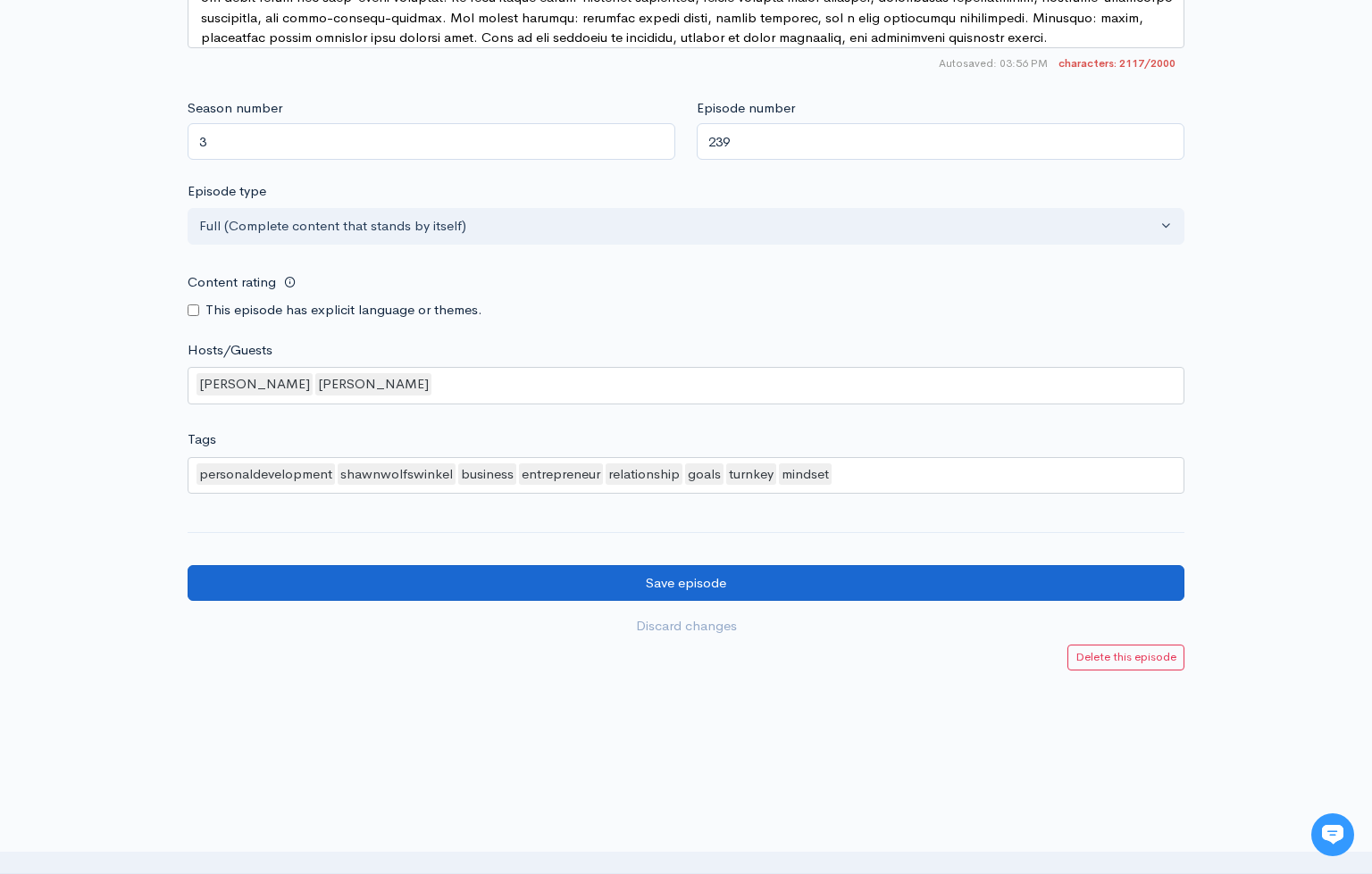
click at [655, 566] on input "Save episode" at bounding box center [686, 584] width 997 height 37
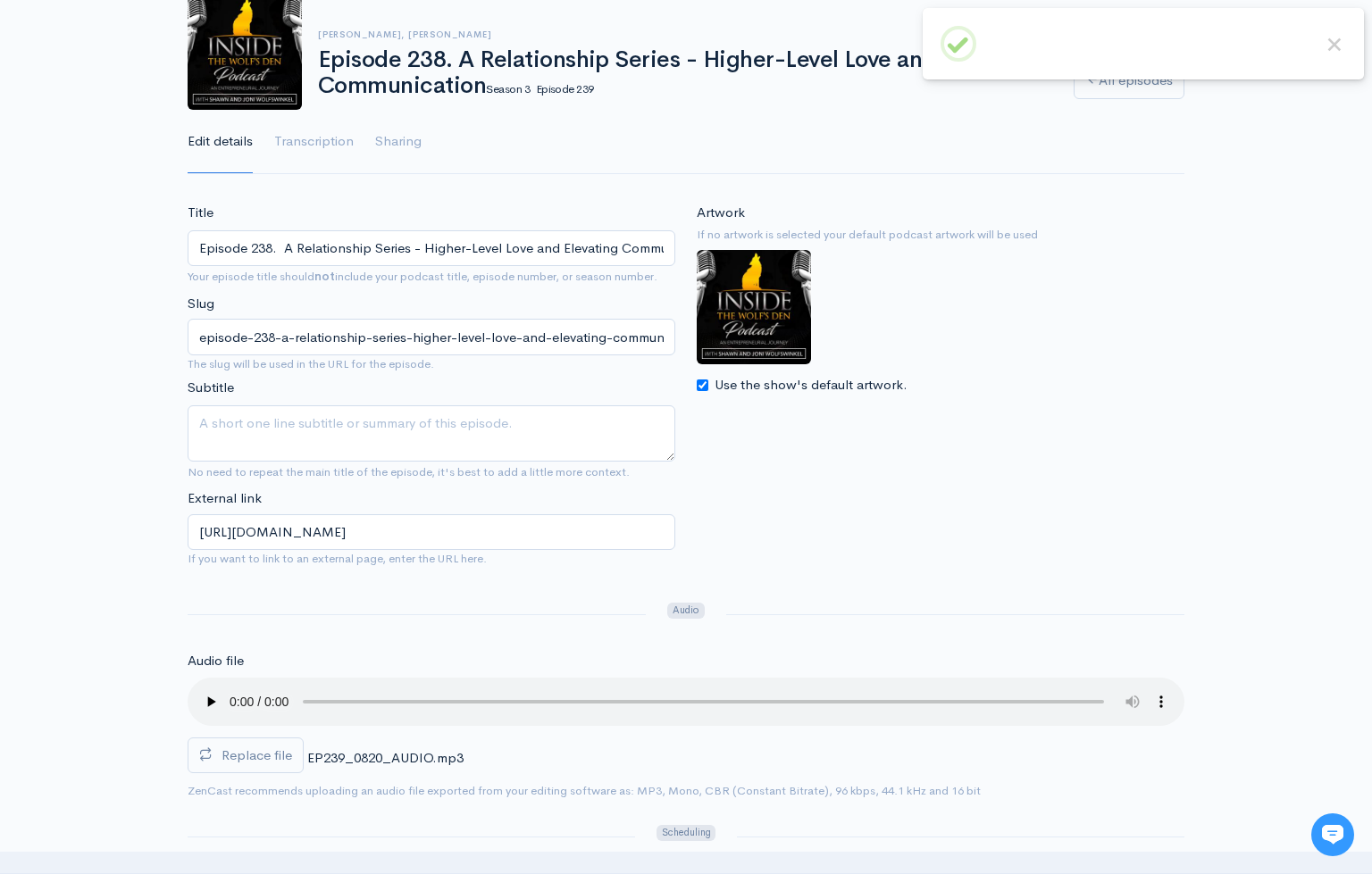
scroll to position [143, 0]
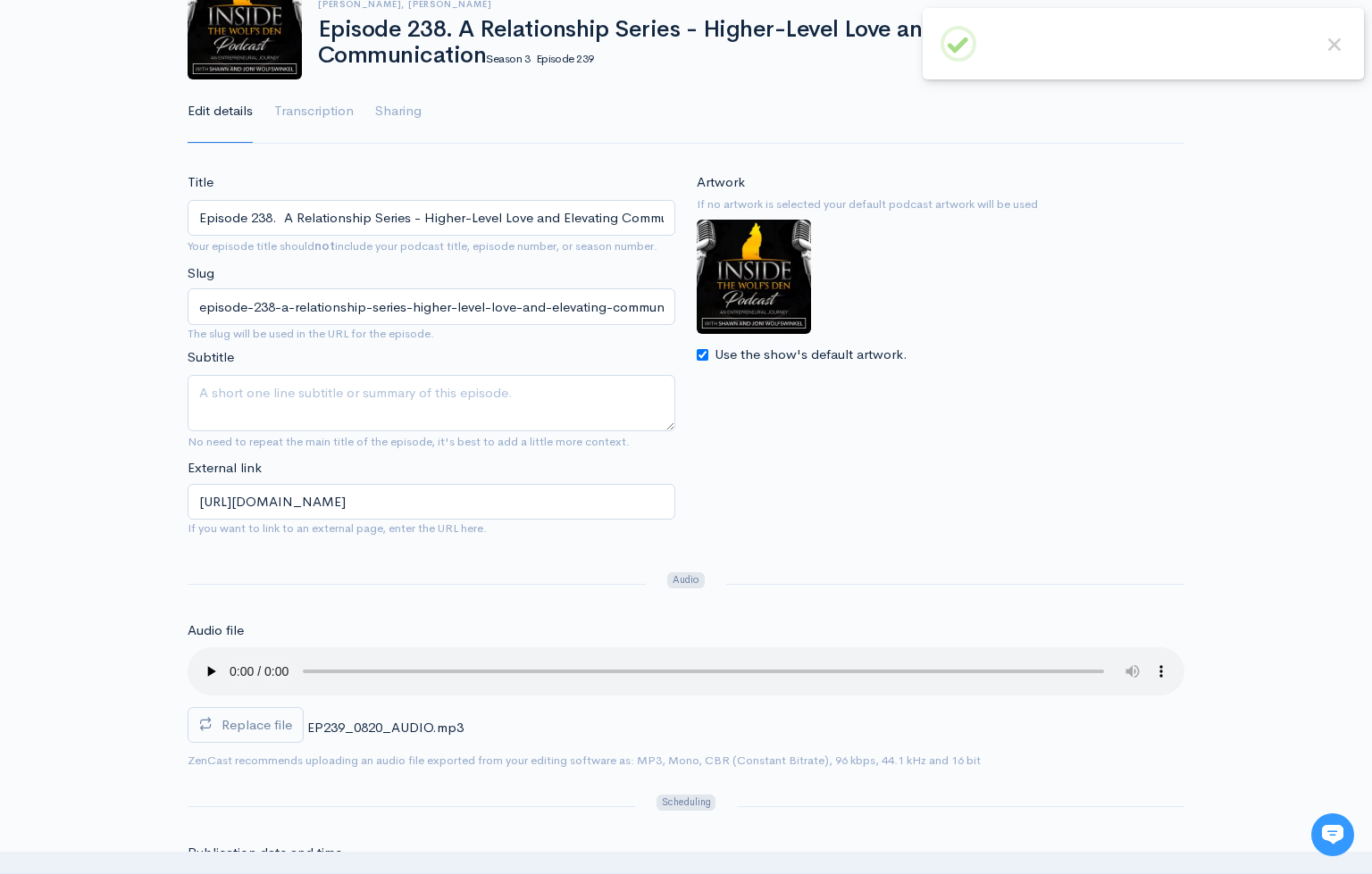
click at [201, 656] on audio at bounding box center [686, 671] width 997 height 48
click at [204, 658] on audio at bounding box center [686, 671] width 997 height 48
drag, startPoint x: 263, startPoint y: 655, endPoint x: 304, endPoint y: 662, distance: 41.6
click at [304, 662] on audio at bounding box center [686, 671] width 997 height 48
drag, startPoint x: 315, startPoint y: 659, endPoint x: 343, endPoint y: 660, distance: 28.0
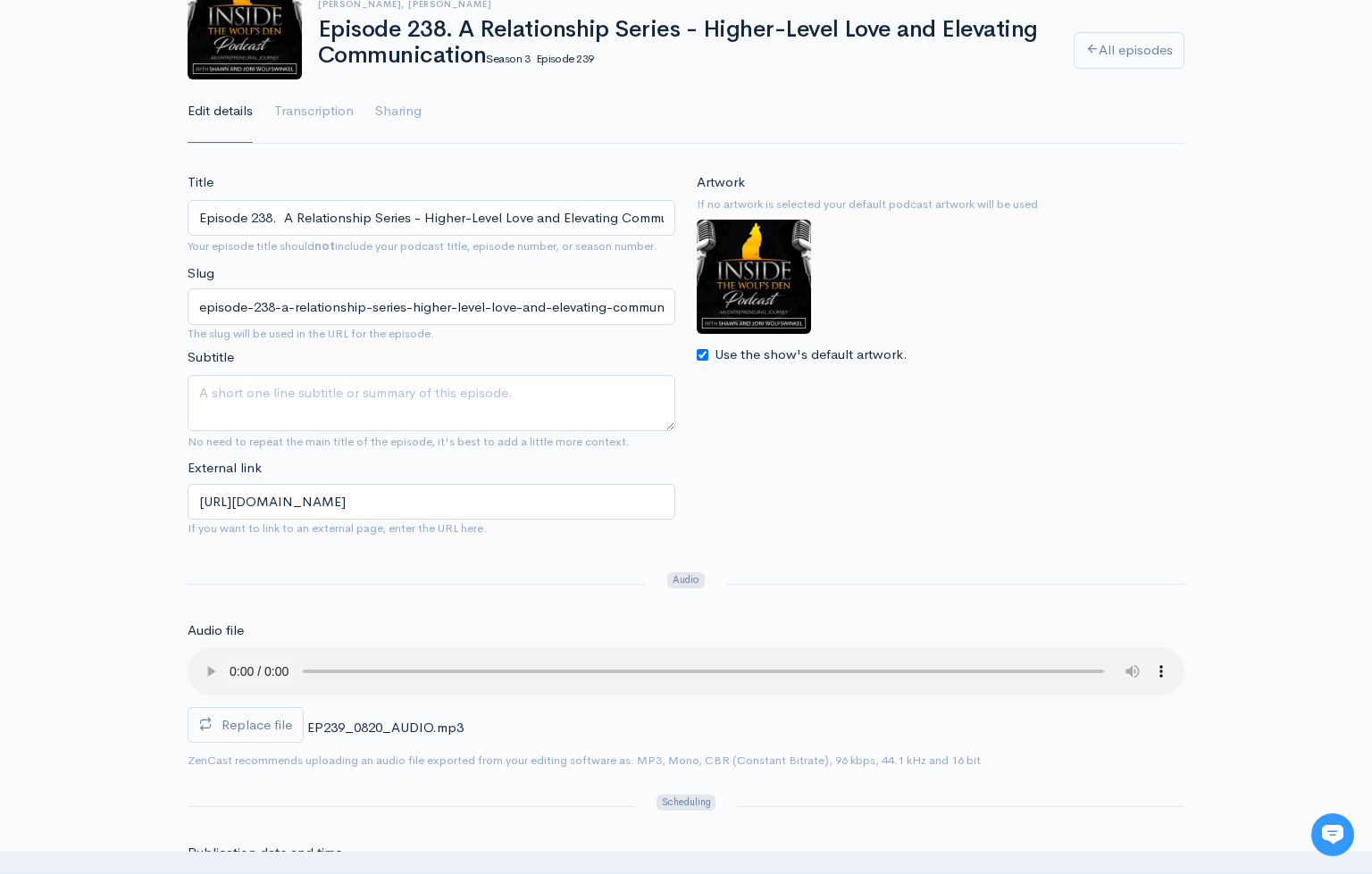
click at [343, 660] on audio at bounding box center [686, 671] width 997 height 48
drag, startPoint x: 343, startPoint y: 660, endPoint x: 396, endPoint y: 659, distance: 53.0
click at [396, 659] on audio at bounding box center [686, 671] width 997 height 48
drag, startPoint x: 396, startPoint y: 659, endPoint x: 447, endPoint y: 661, distance: 51.0
click at [447, 661] on audio at bounding box center [686, 671] width 997 height 48
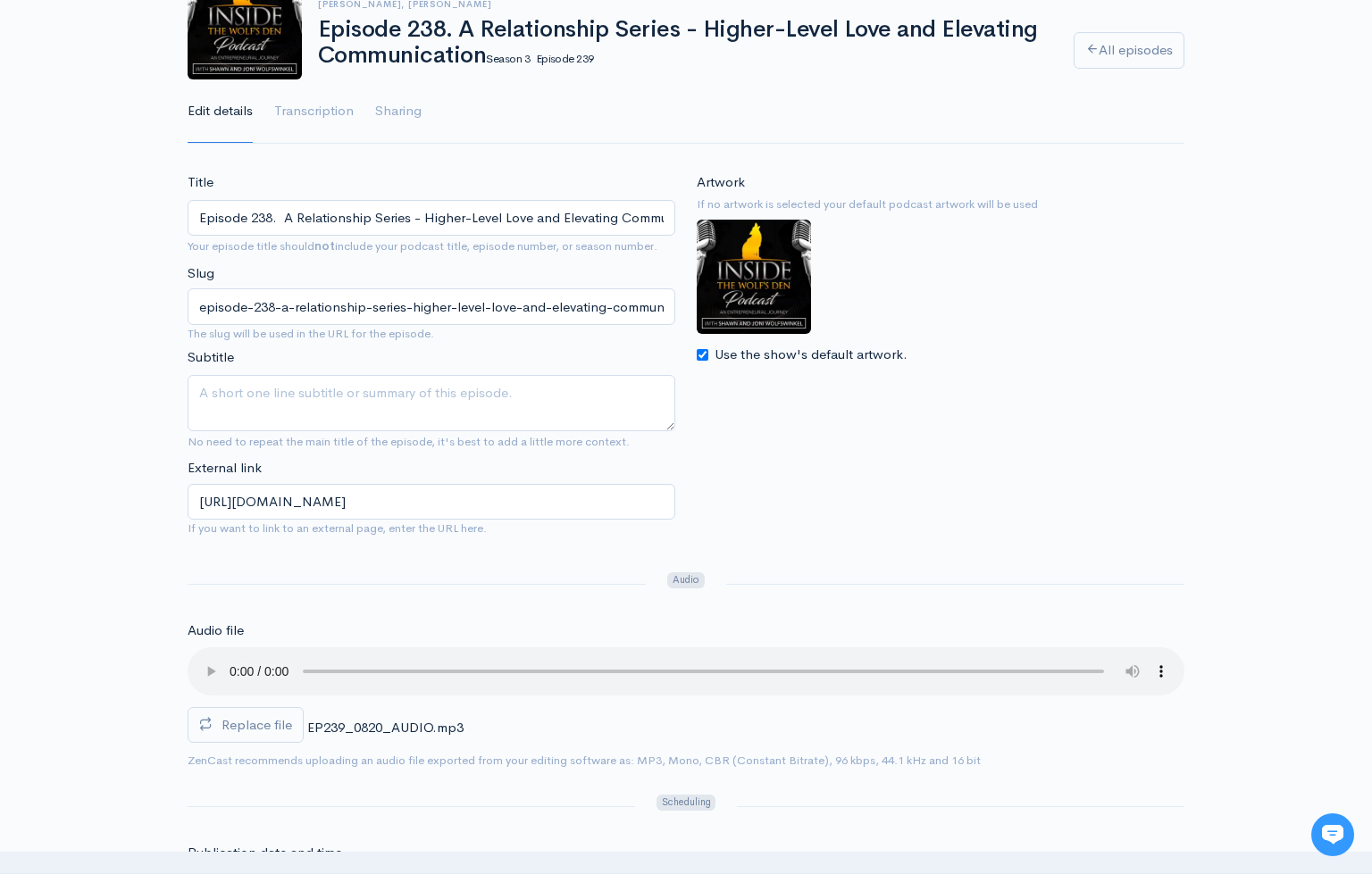
scroll to position [0, 0]
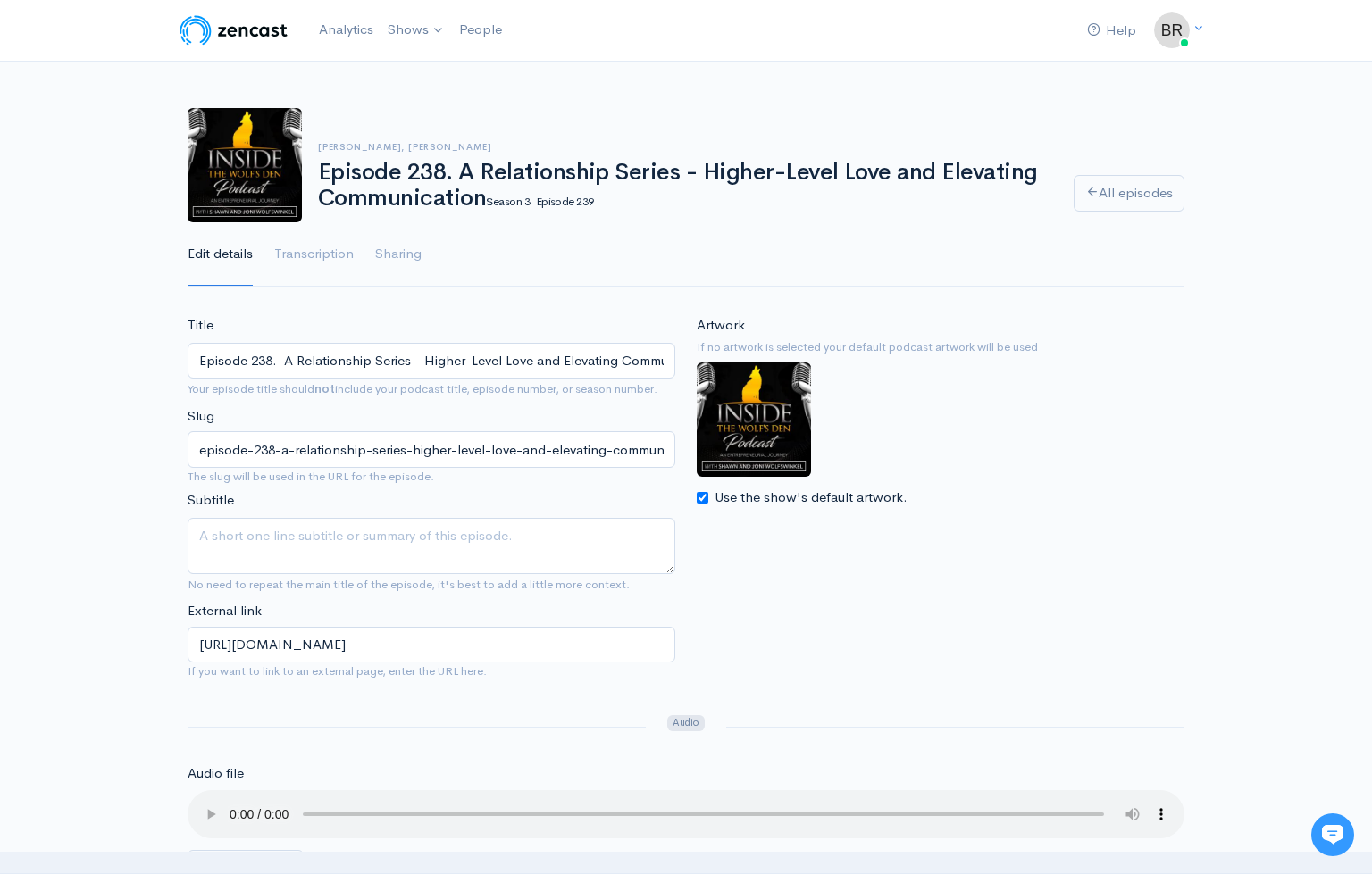
click at [232, 798] on audio at bounding box center [686, 813] width 997 height 48
